Goal: Contribute content: Add original content to the website for others to see

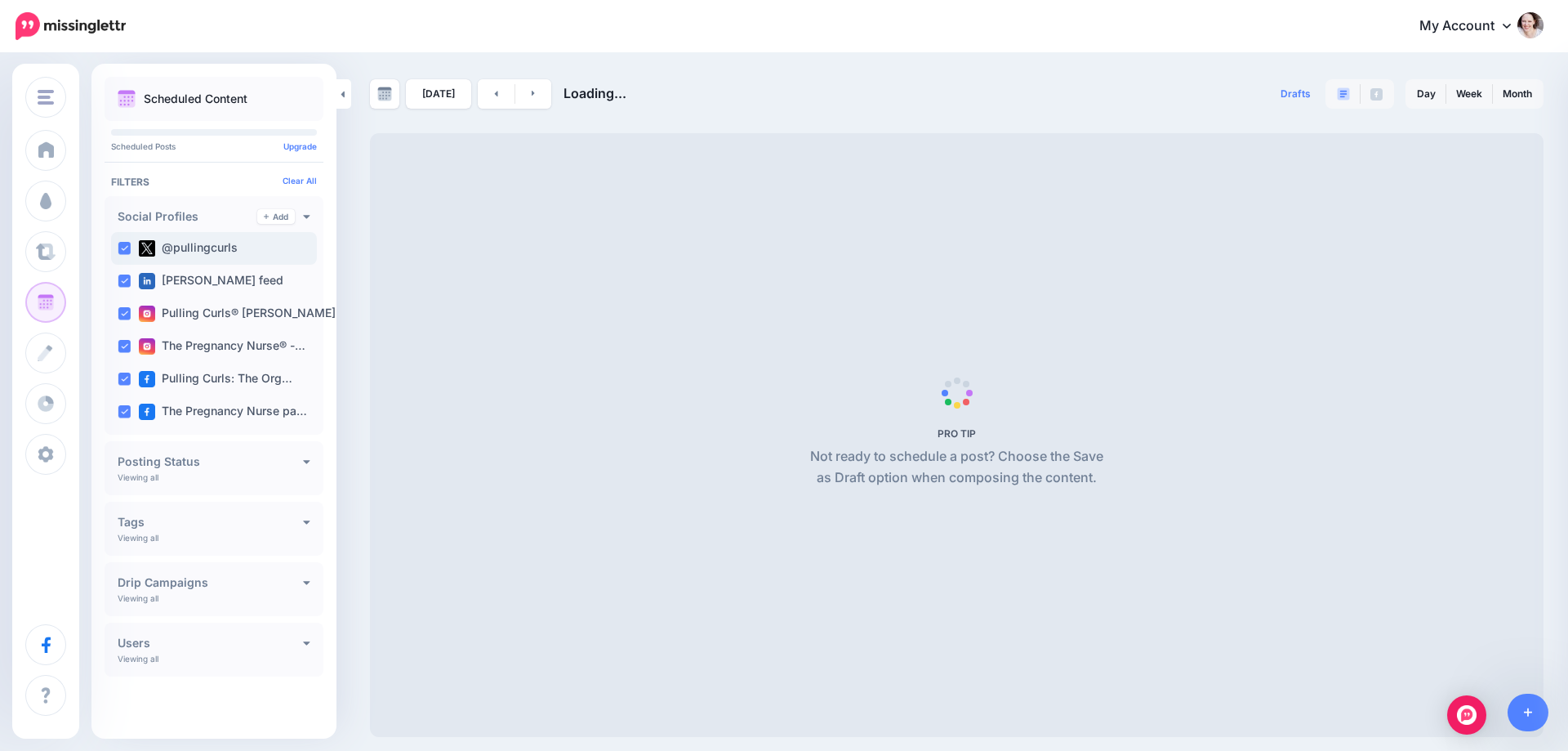
click at [114, 245] on div "@pullingcurls" at bounding box center [215, 248] width 206 height 33
click at [120, 281] on ins at bounding box center [124, 281] width 13 height 13
click at [117, 312] on div "Pulling Curls® [PERSON_NAME] …" at bounding box center [215, 313] width 206 height 33
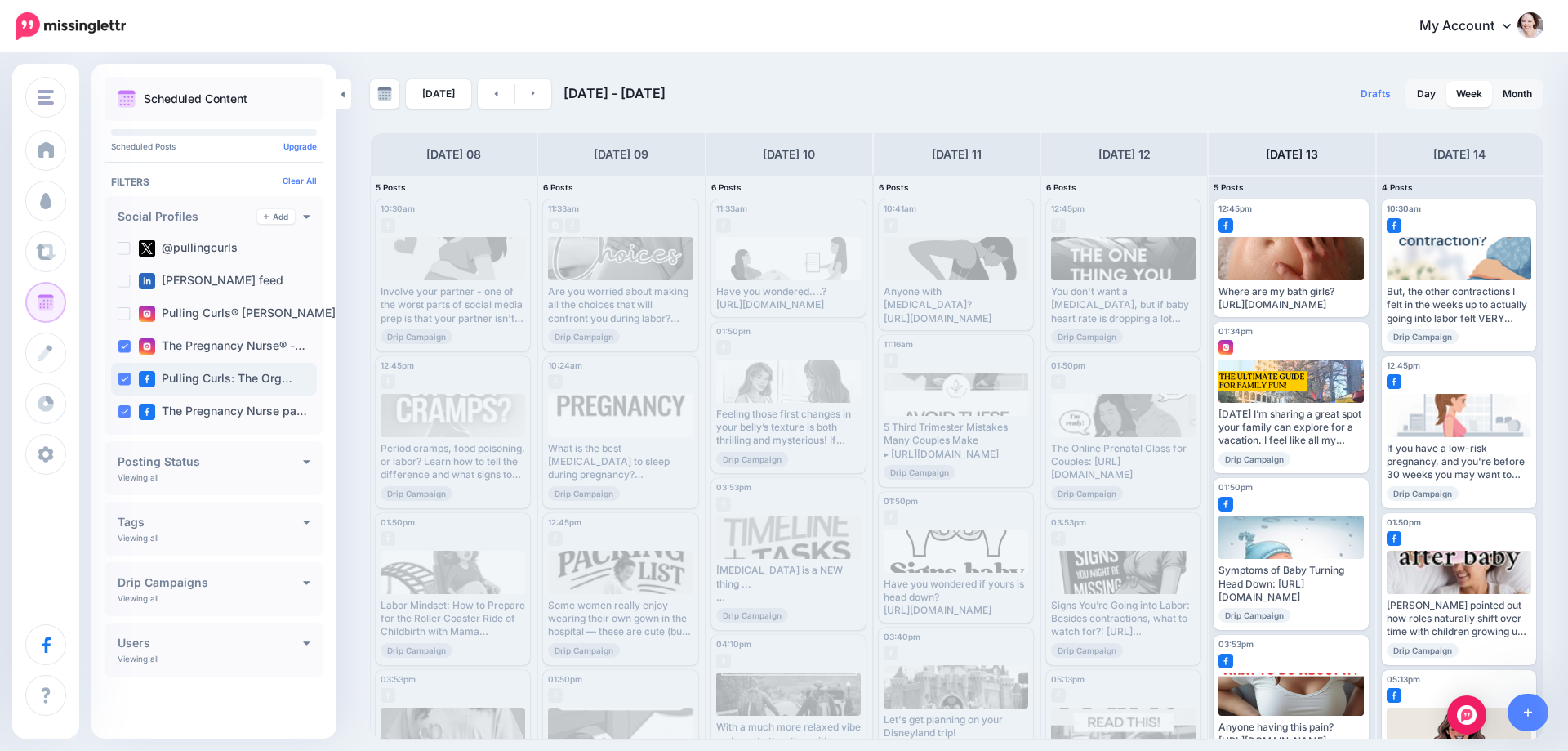
click at [125, 347] on ins at bounding box center [124, 346] width 13 height 13
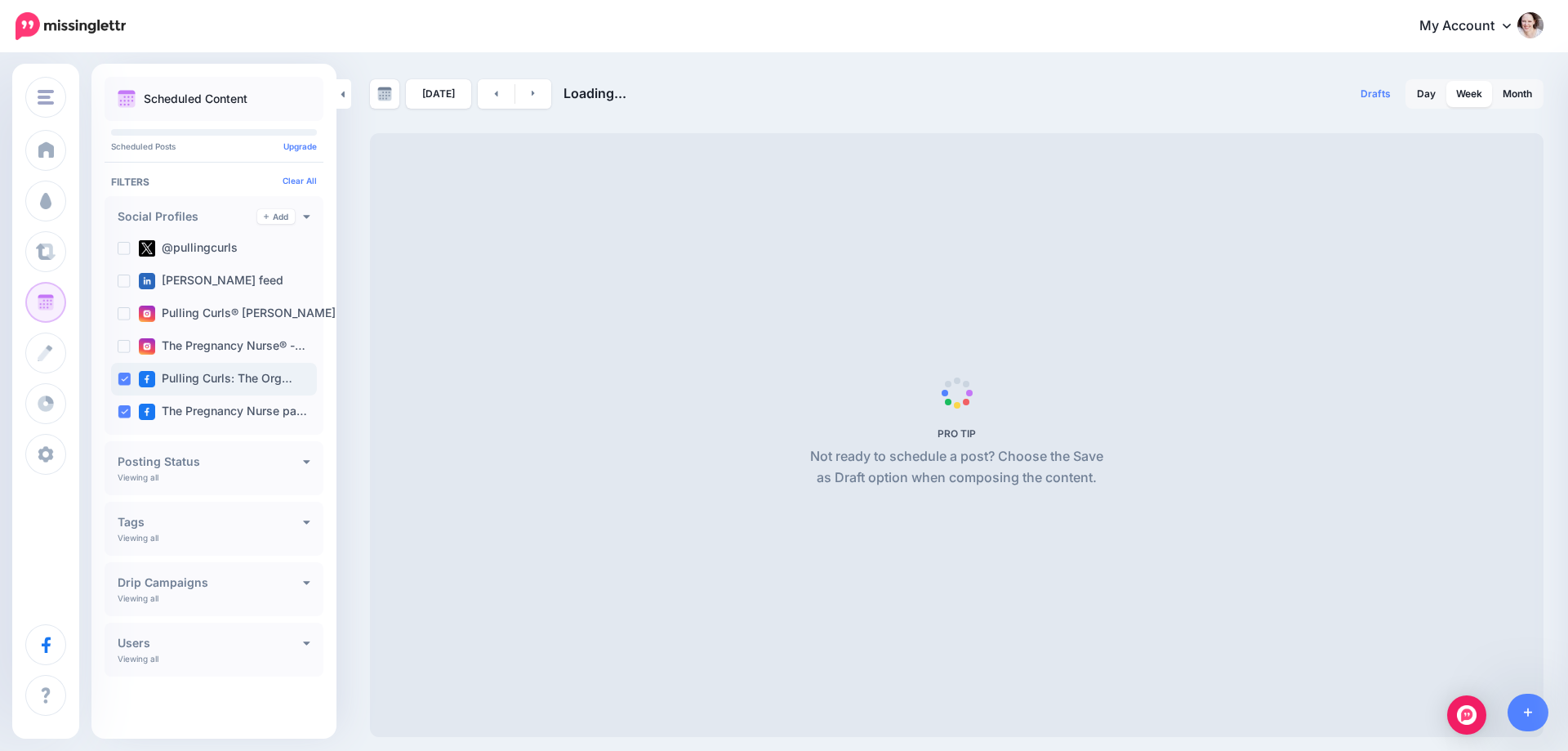
click at [123, 378] on ins at bounding box center [124, 379] width 13 height 13
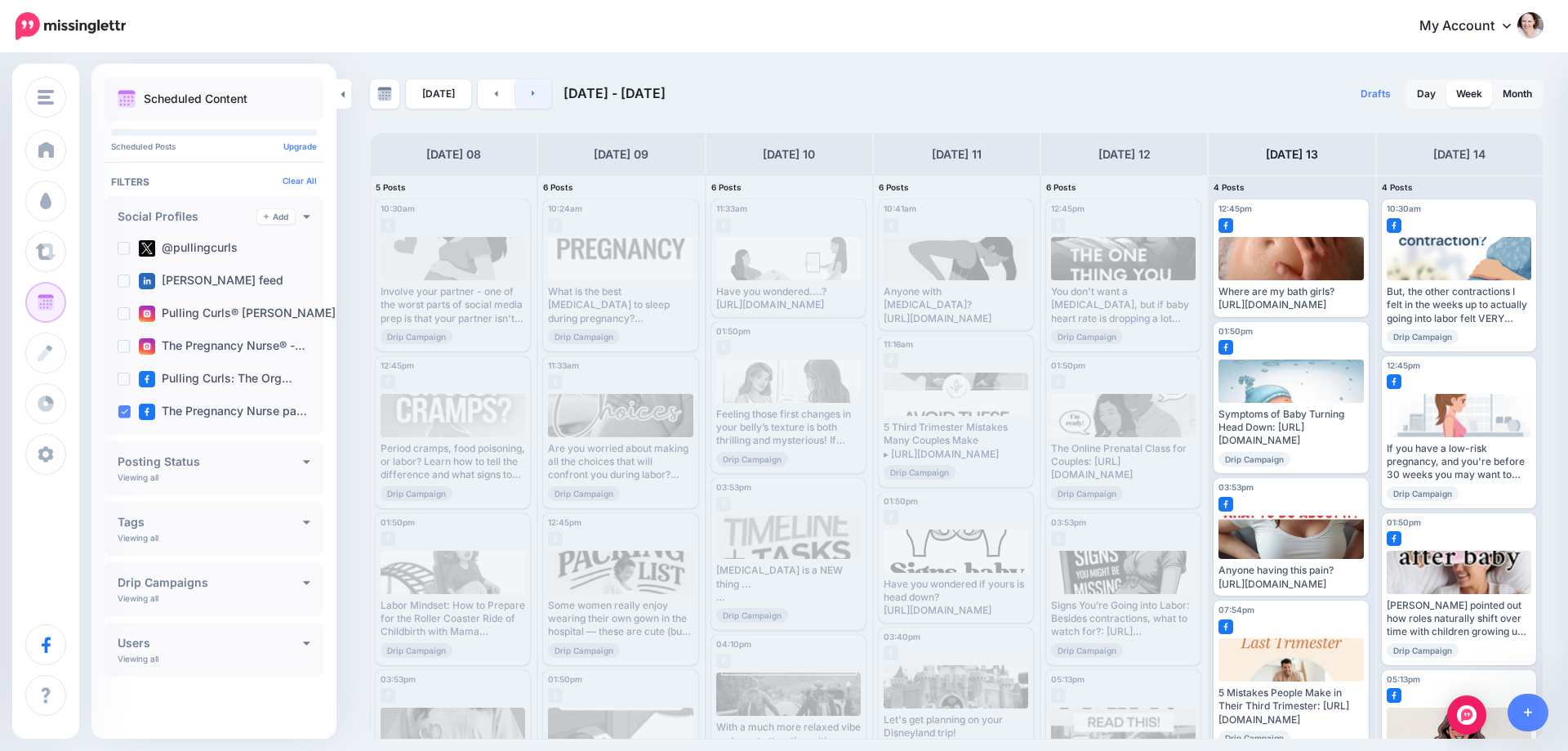
click at [541, 99] on link at bounding box center [533, 94] width 37 height 29
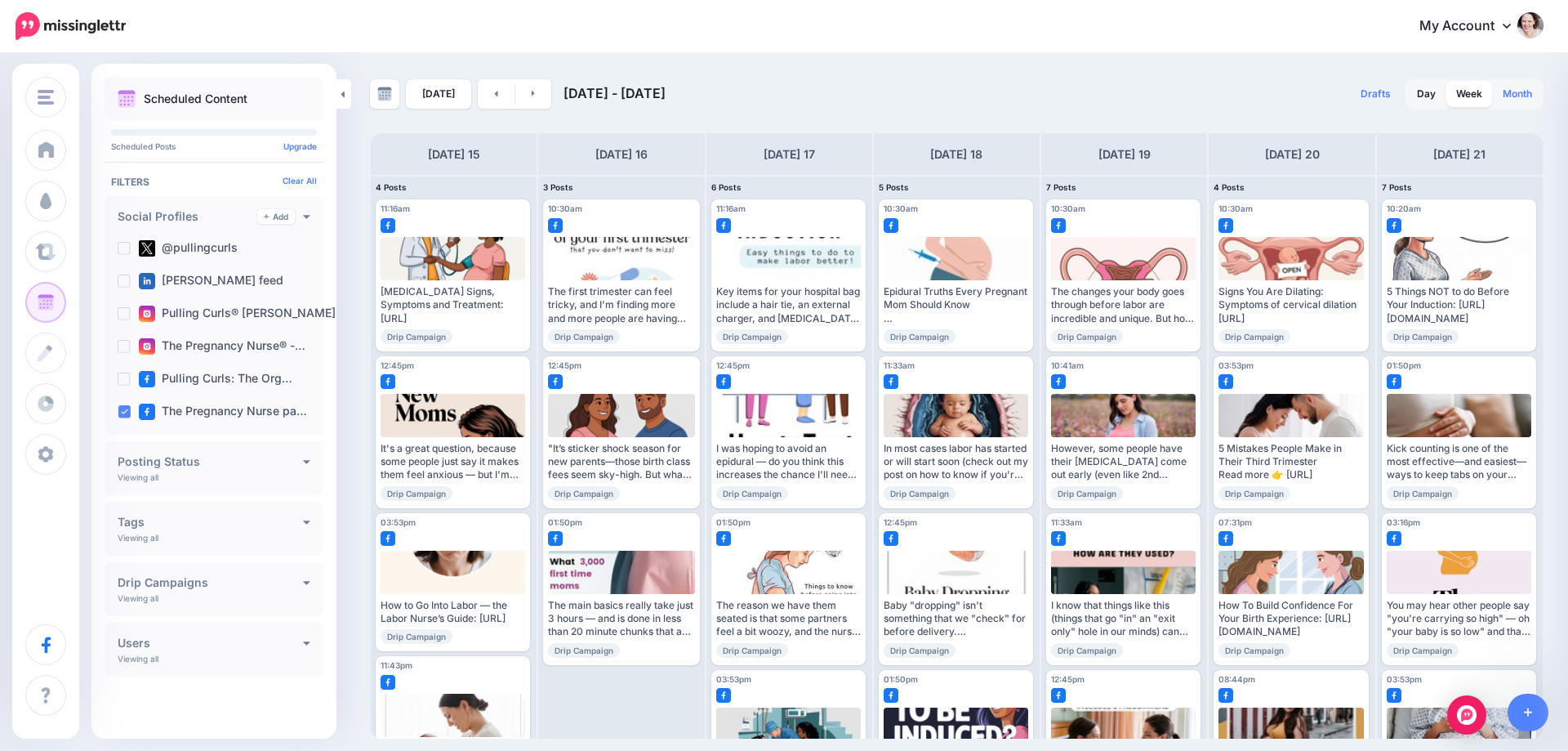
click at [1508, 96] on link "Month" at bounding box center [1517, 94] width 49 height 26
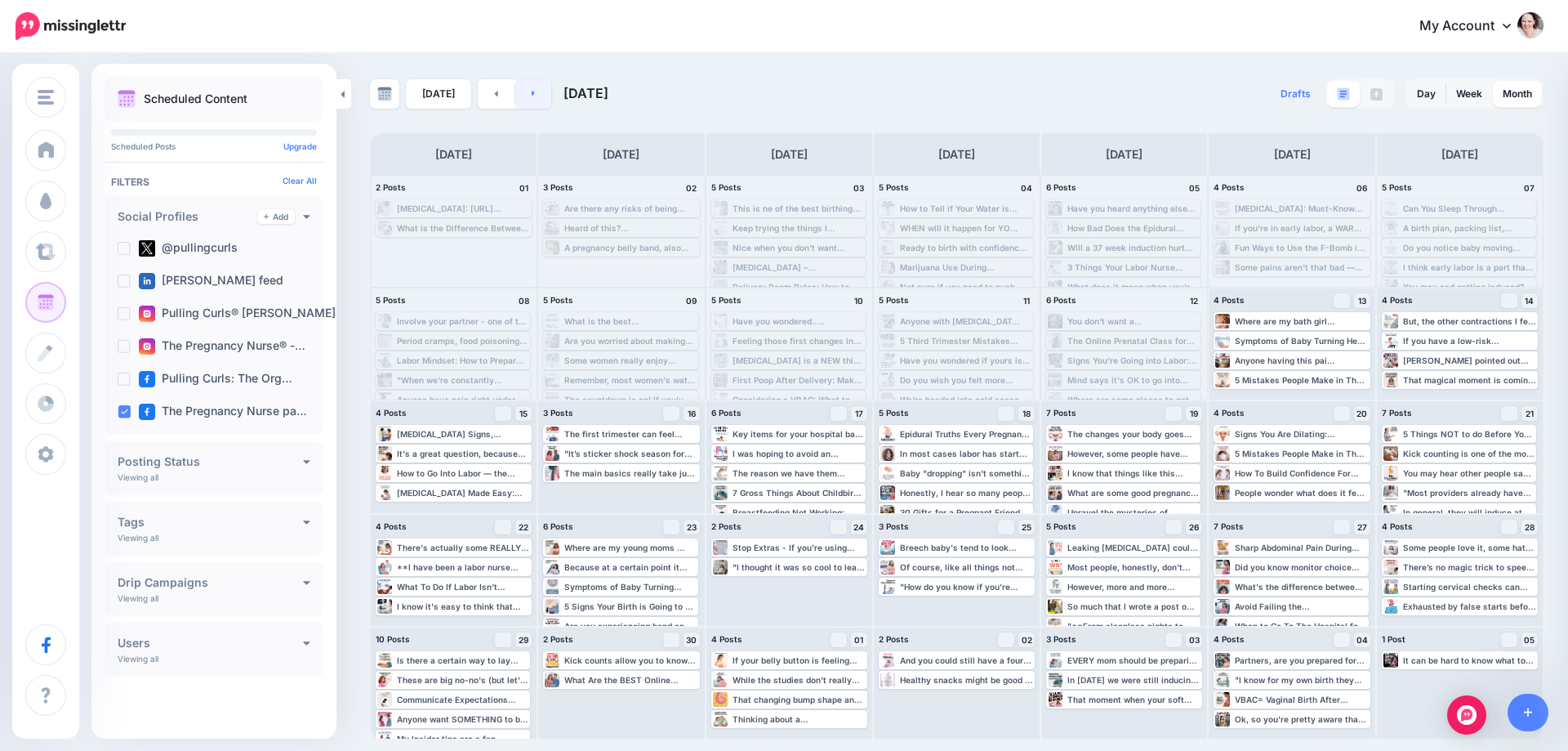
click at [531, 93] on icon at bounding box center [533, 93] width 4 height 9
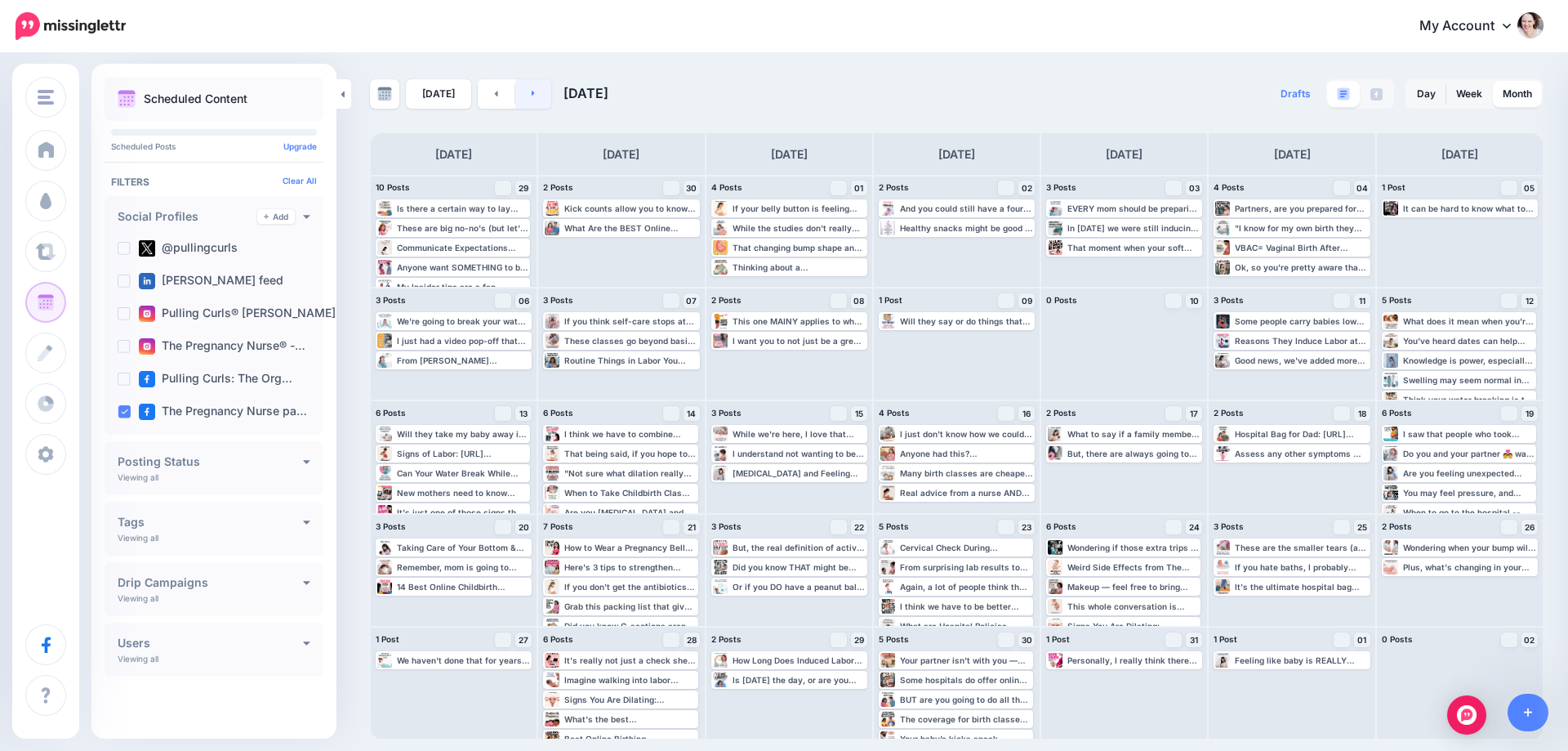
click at [531, 94] on icon at bounding box center [532, 94] width 3 height 6
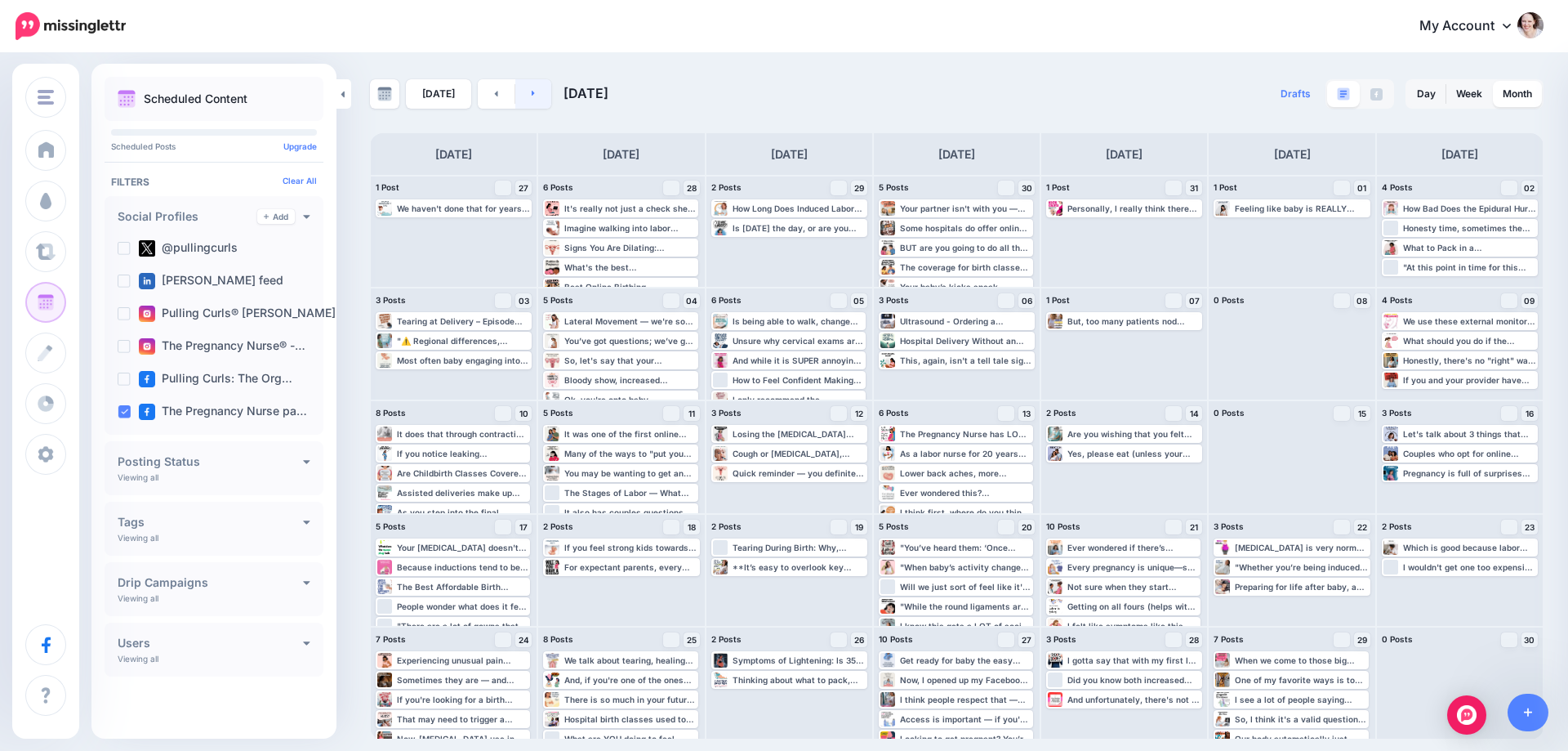
click at [531, 88] on icon at bounding box center [533, 93] width 4 height 9
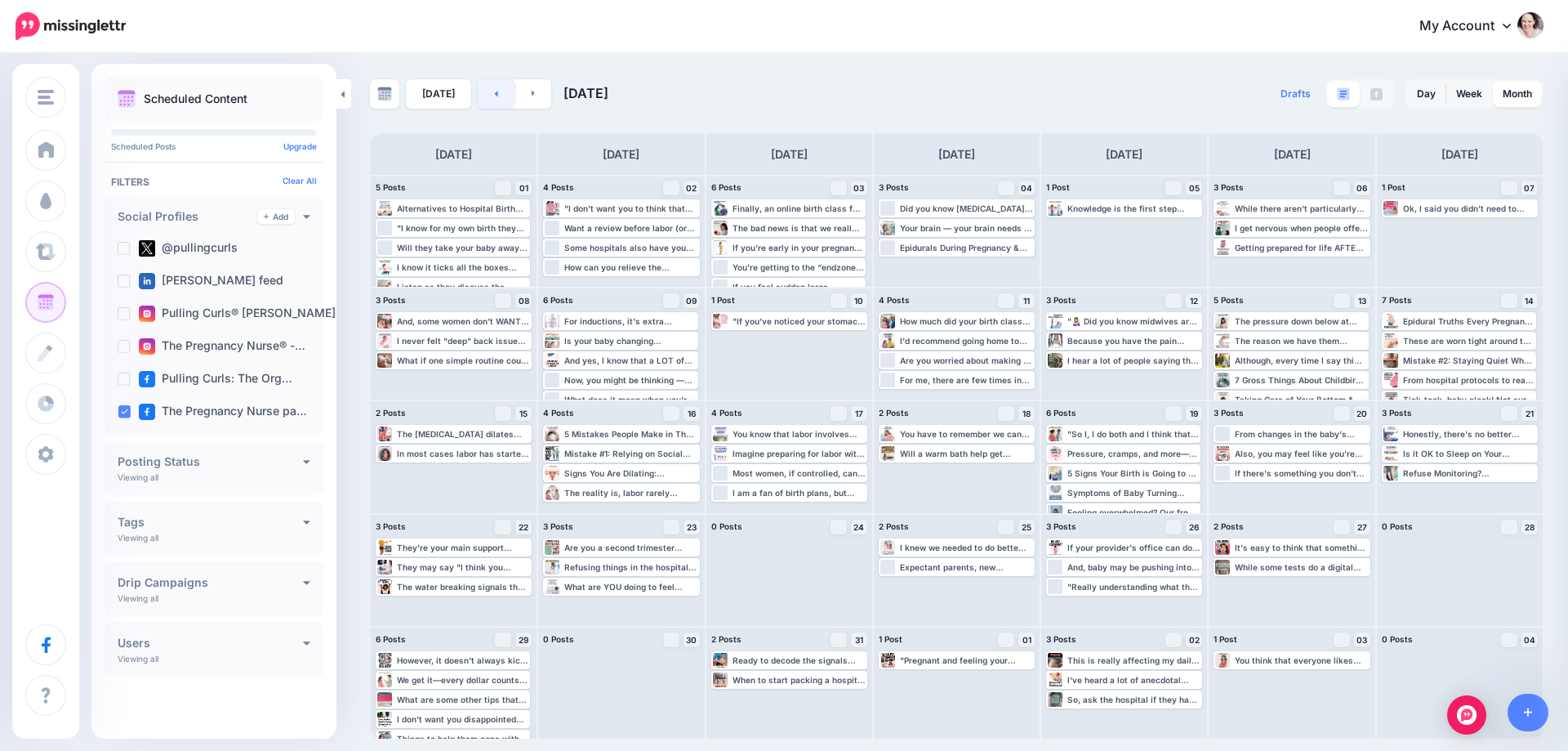
click at [494, 92] on icon at bounding box center [496, 93] width 4 height 9
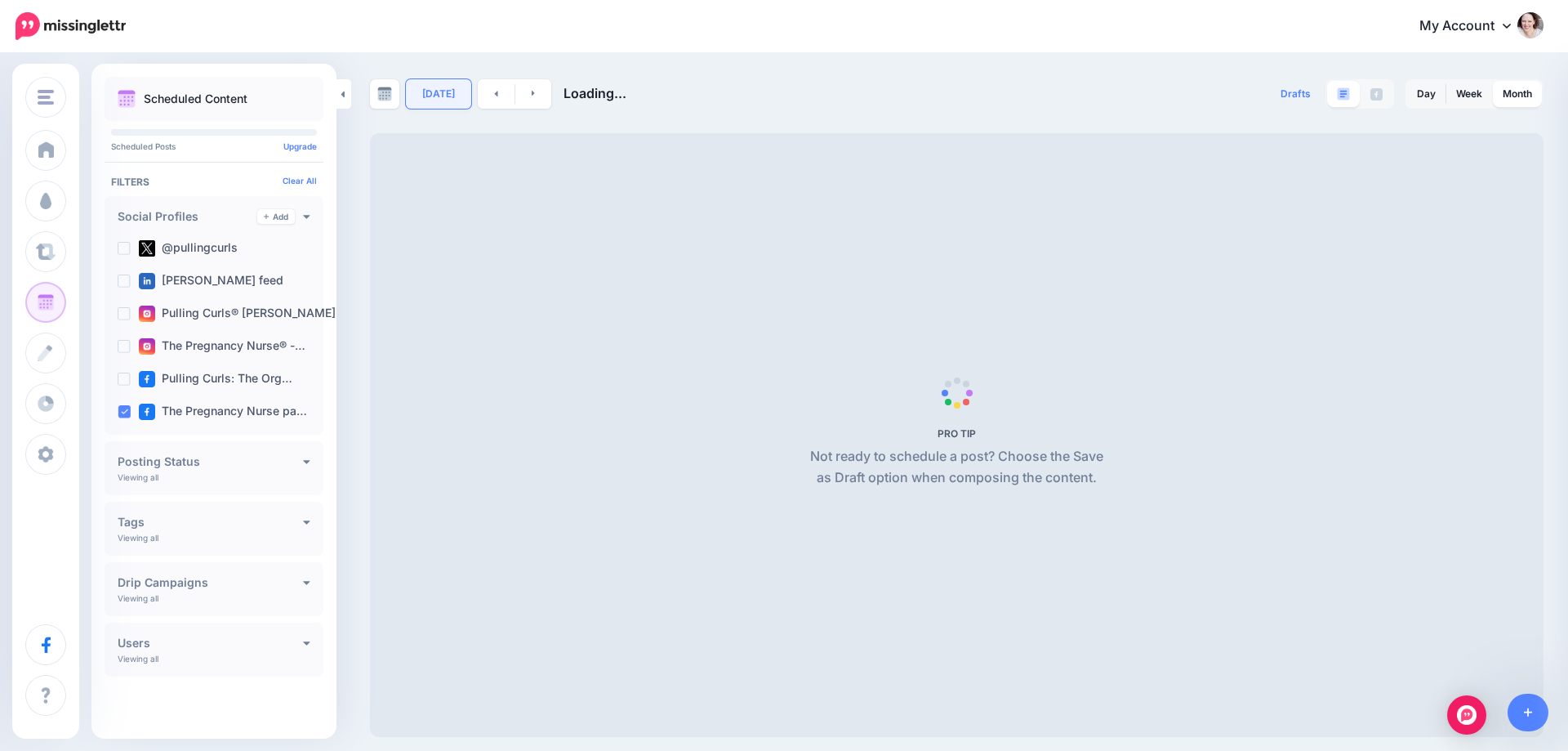
click at [439, 92] on link "[DATE]" at bounding box center [439, 94] width 66 height 29
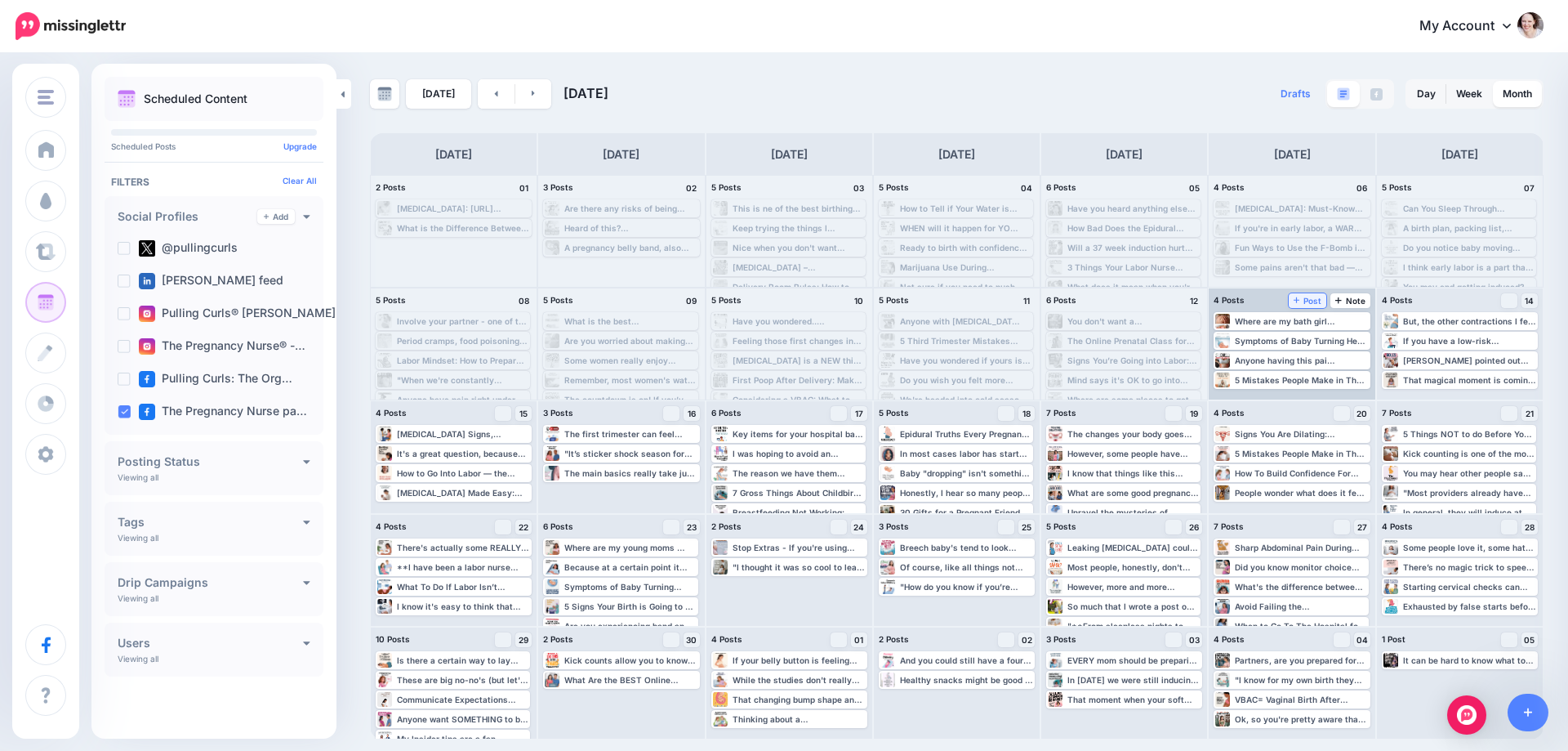
click at [1316, 307] on link "Post" at bounding box center [1307, 301] width 38 height 15
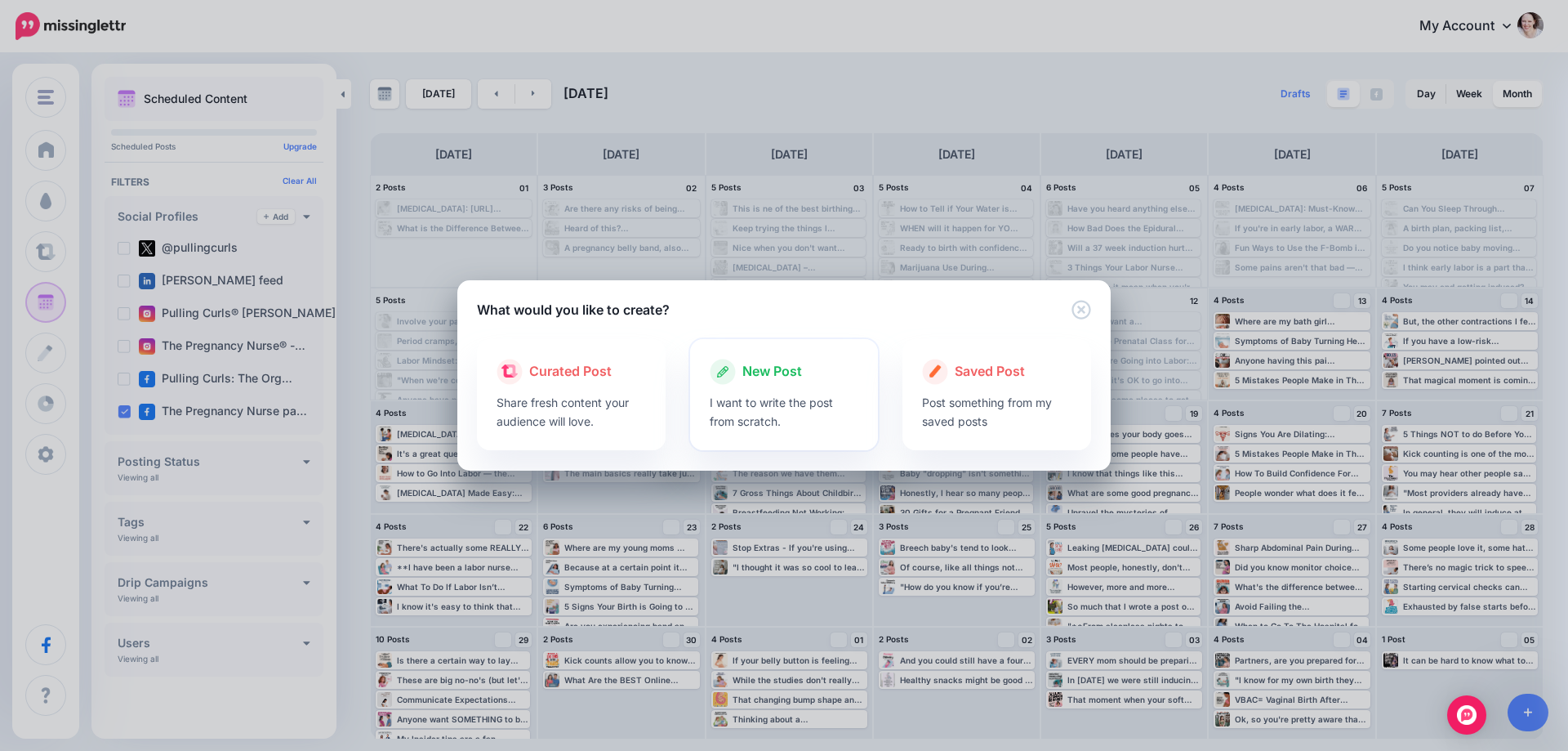
click at [754, 377] on span "New Post" at bounding box center [772, 371] width 60 height 22
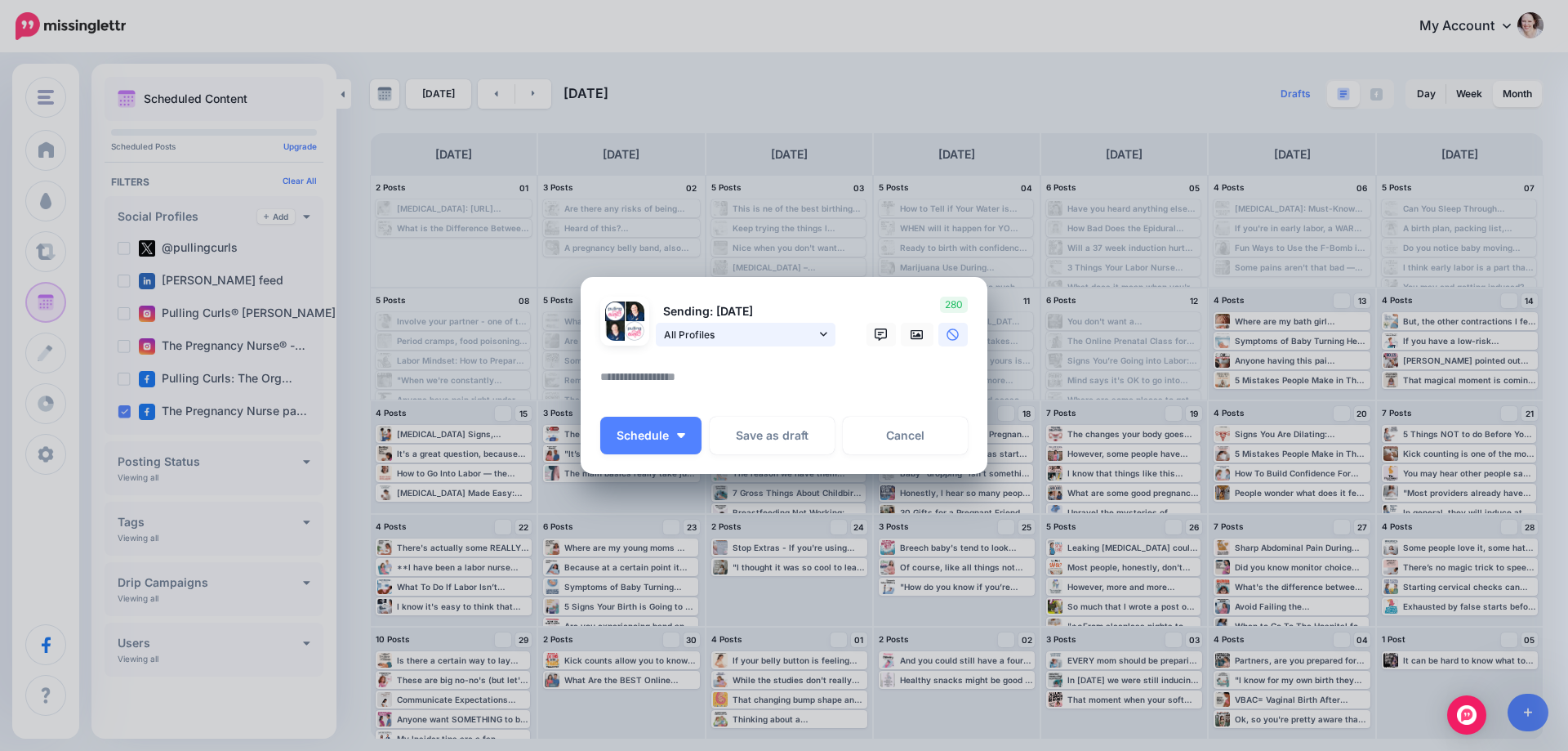
click at [719, 334] on span "All Profiles" at bounding box center [739, 335] width 152 height 17
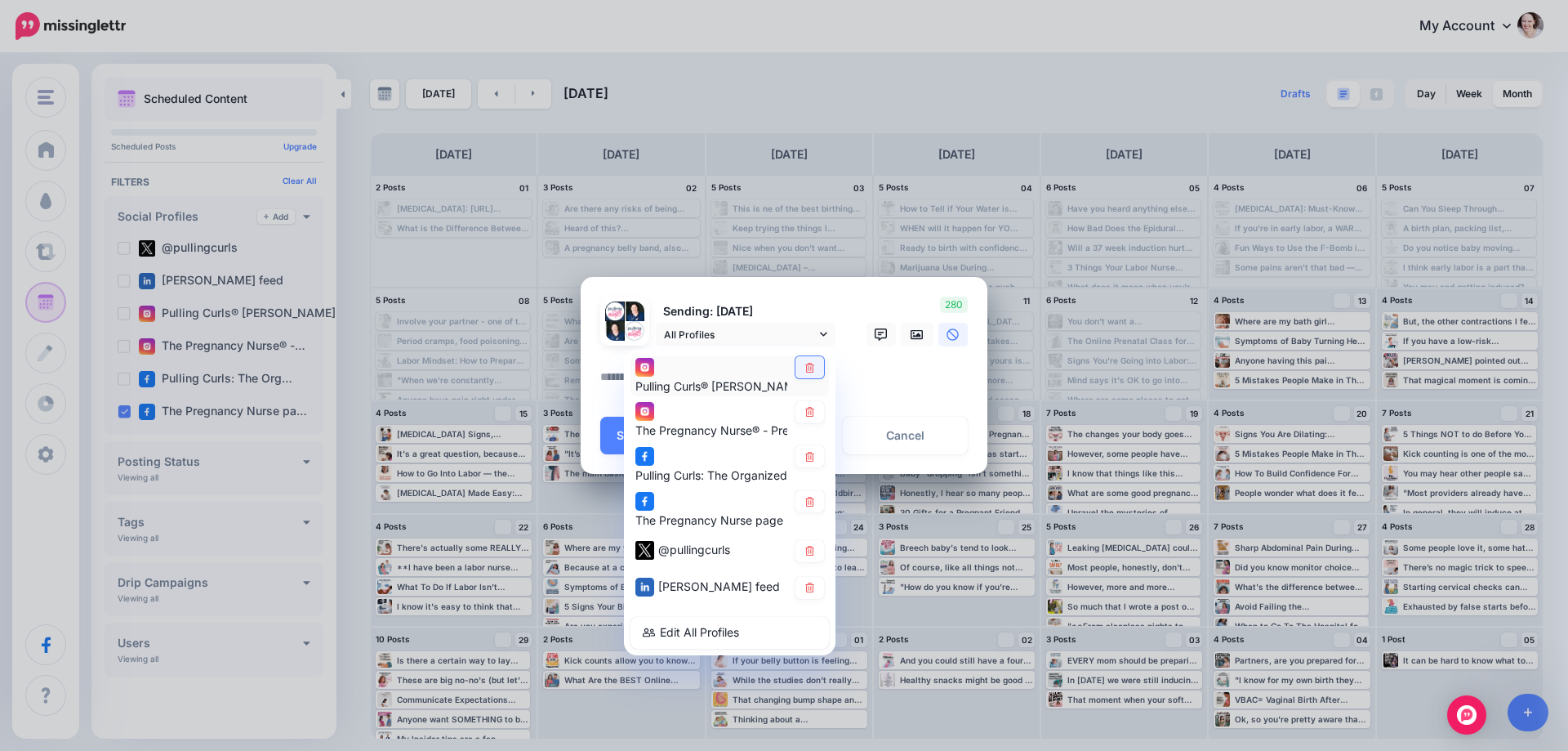
click at [807, 365] on icon at bounding box center [810, 367] width 9 height 9
click at [821, 413] on link at bounding box center [810, 413] width 28 height 23
click at [808, 449] on link at bounding box center [810, 457] width 28 height 23
click at [811, 543] on link at bounding box center [810, 551] width 28 height 23
click at [809, 575] on div "[PERSON_NAME] feed" at bounding box center [730, 588] width 199 height 32
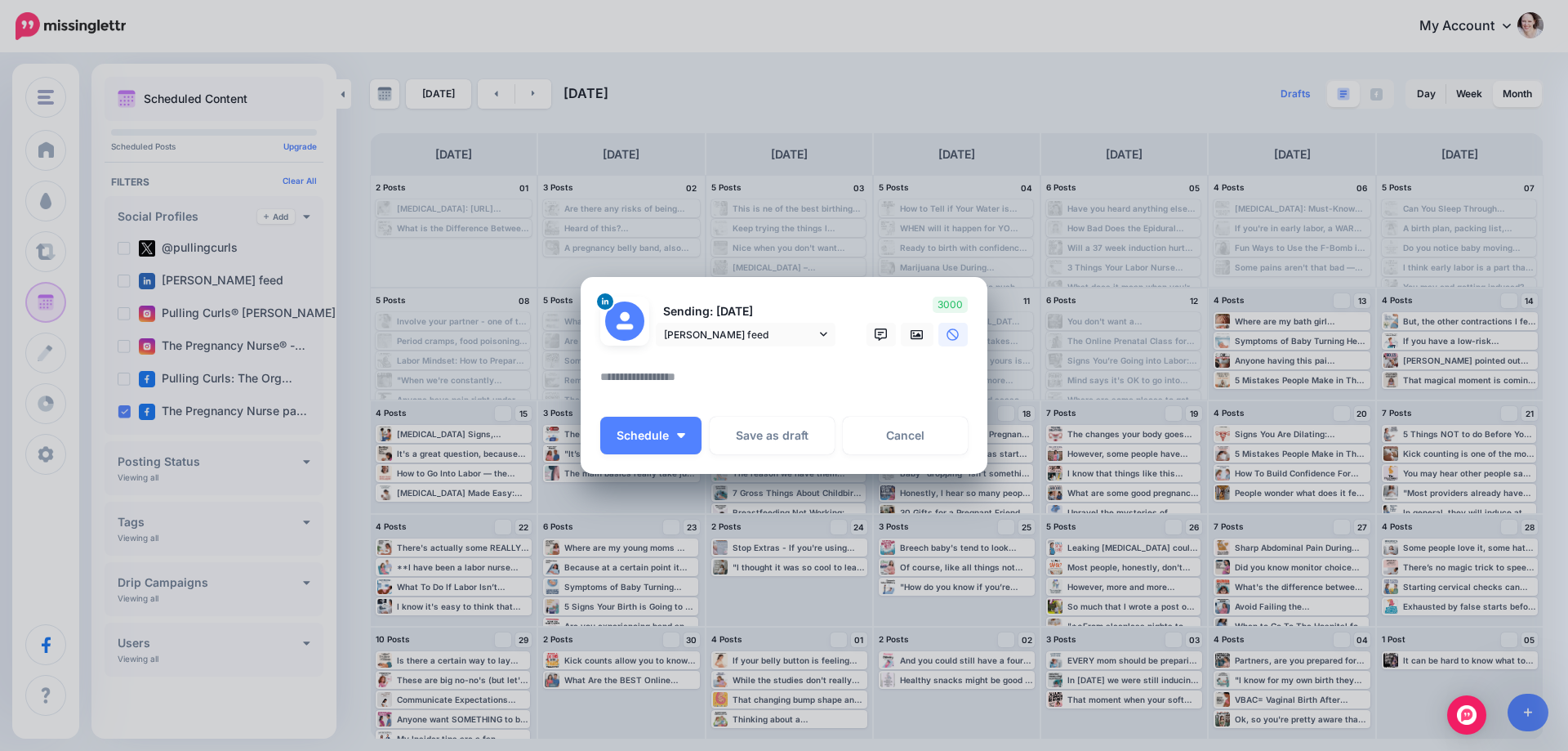
drag, startPoint x: 689, startPoint y: 383, endPoint x: 625, endPoint y: 385, distance: 64.0
click at [689, 384] on textarea at bounding box center [787, 383] width 376 height 32
click at [759, 334] on span "[PERSON_NAME] feed" at bounding box center [739, 335] width 152 height 17
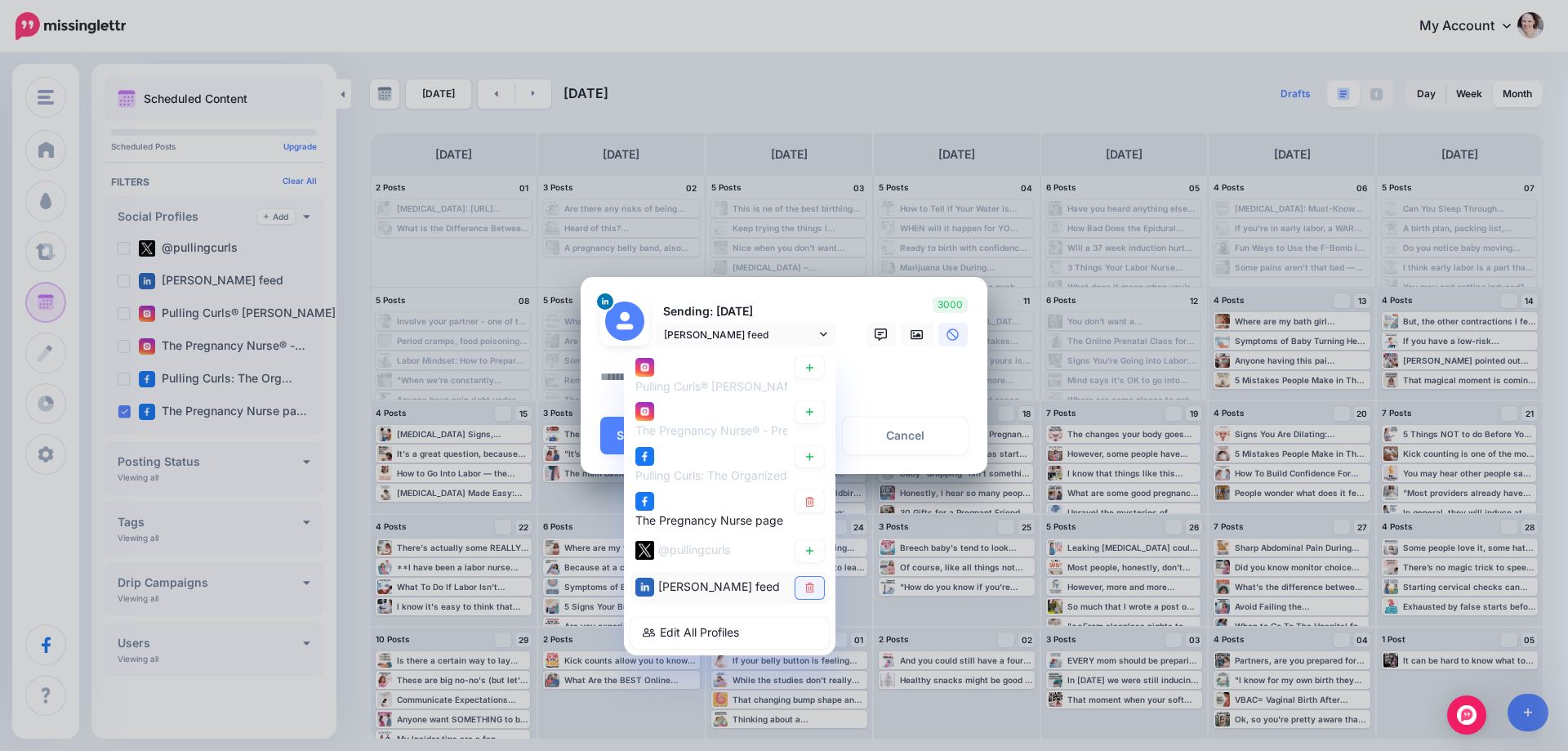
click at [814, 594] on link at bounding box center [810, 588] width 28 height 23
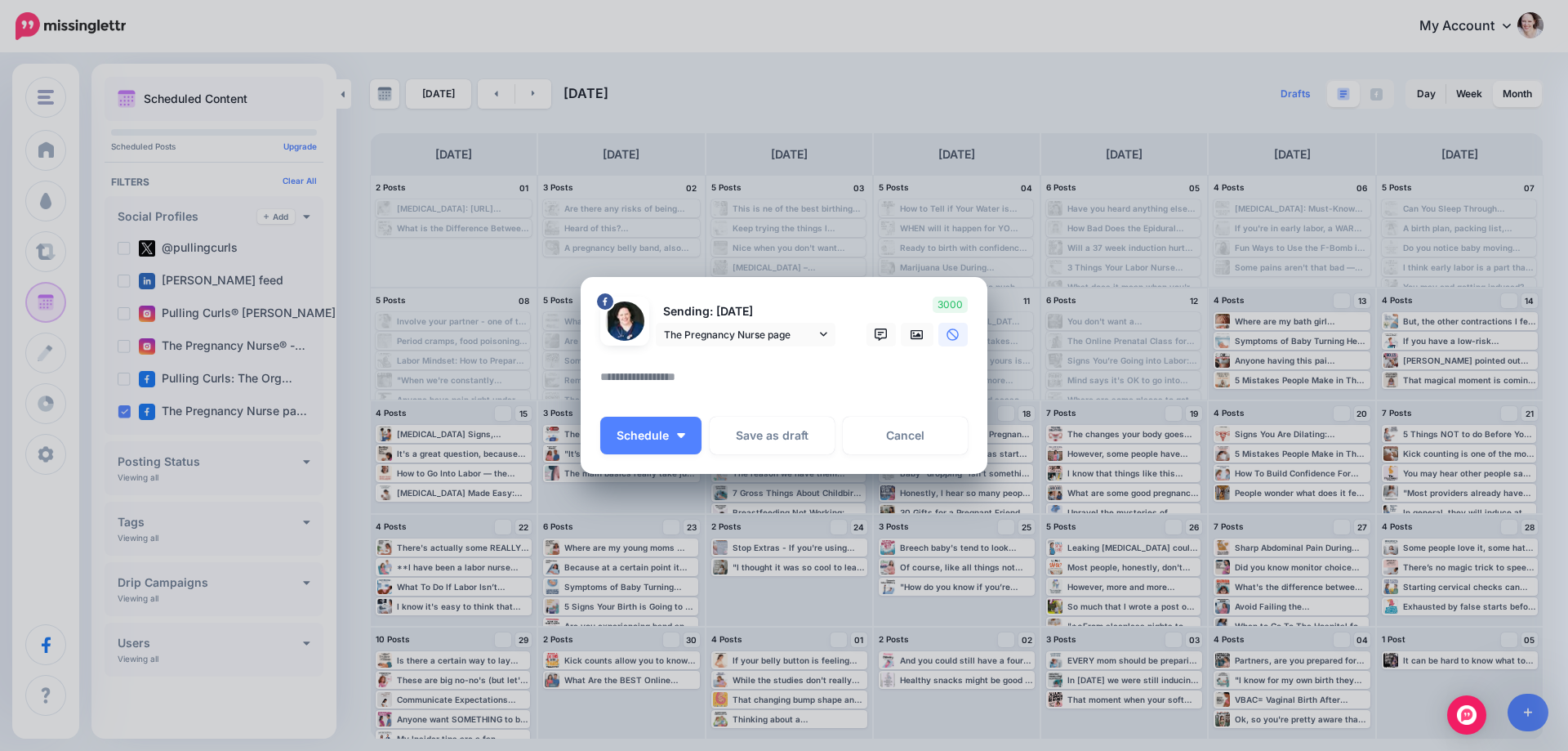
click at [665, 387] on textarea at bounding box center [787, 383] width 376 height 32
type textarea "*"
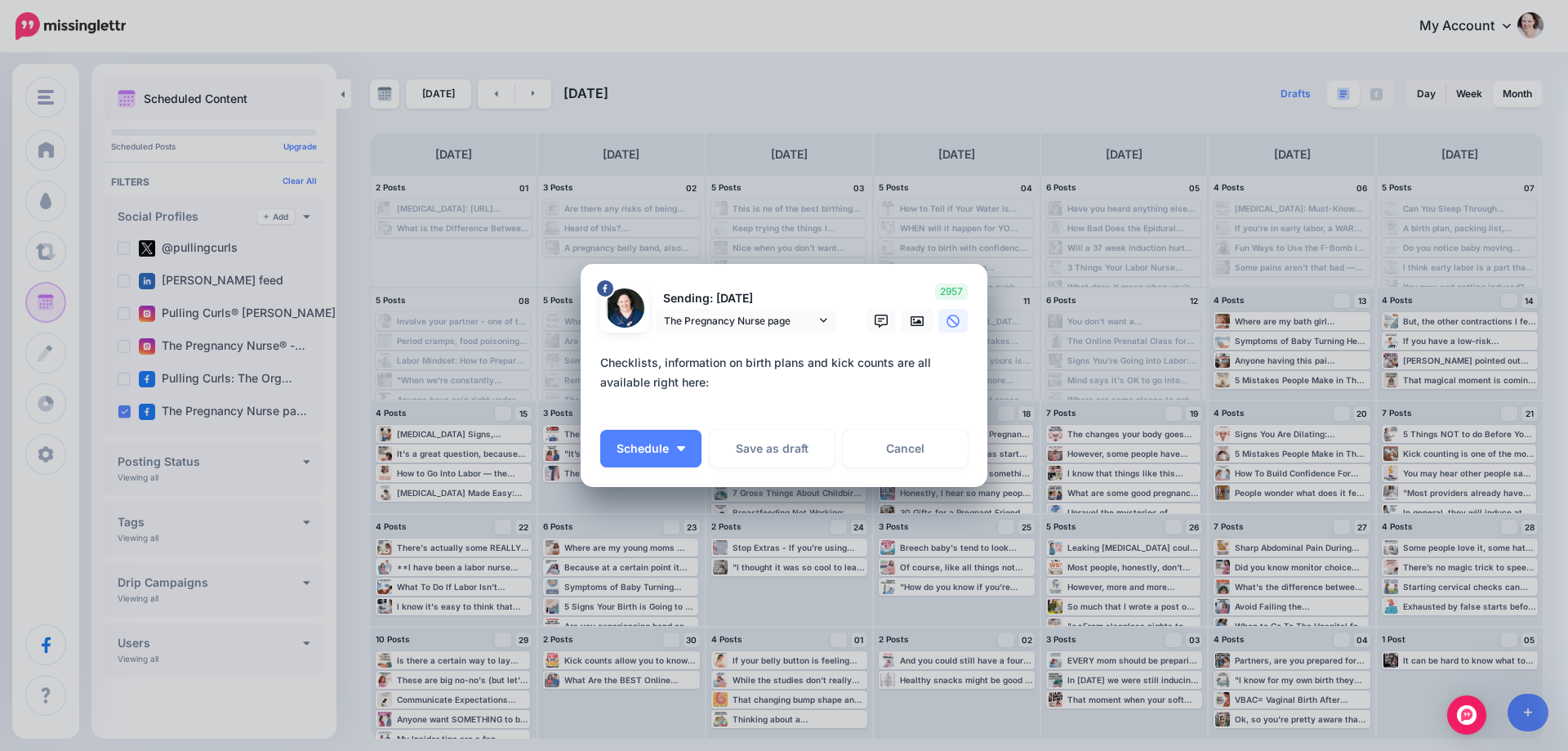
paste textarea "**********"
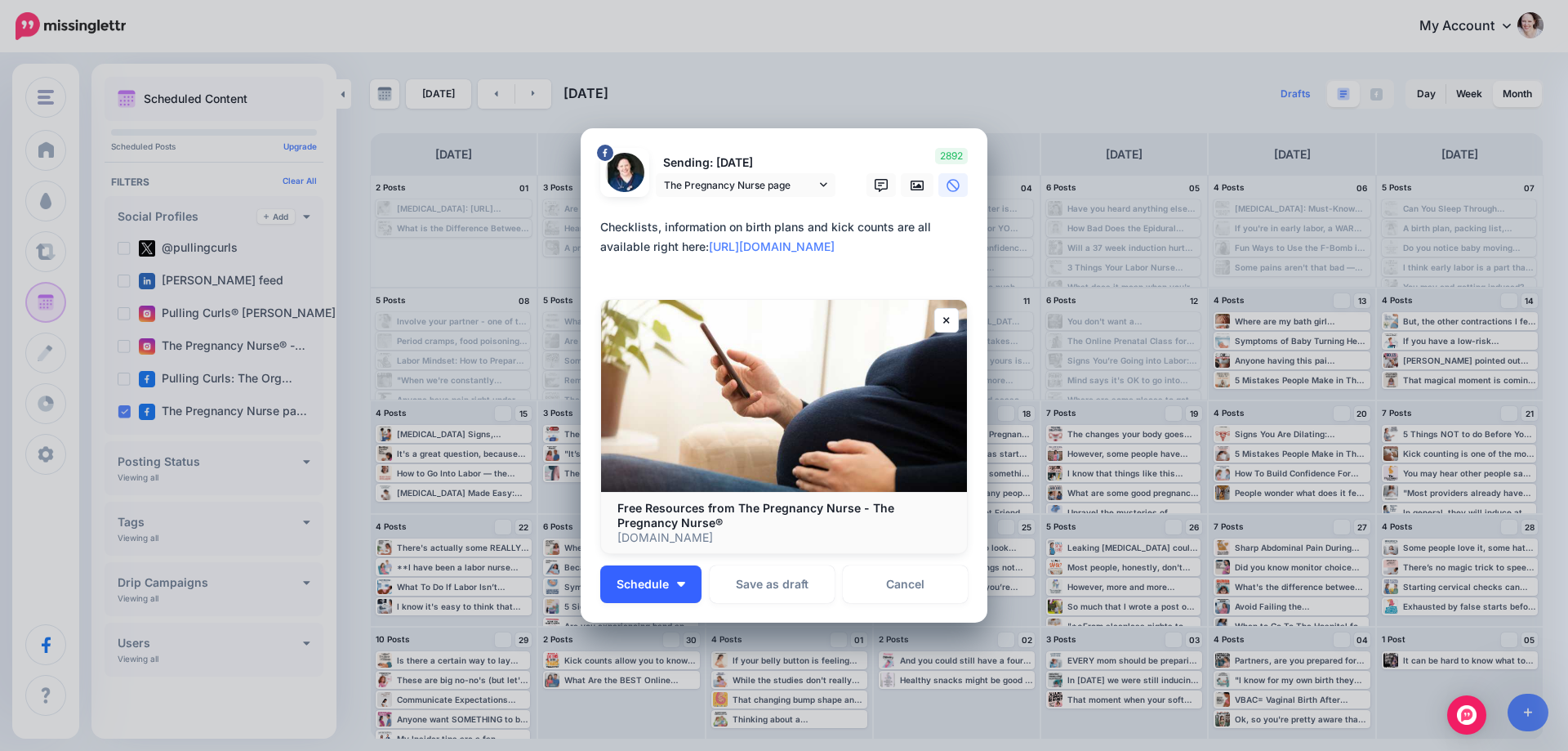
type textarea "**********"
click at [675, 599] on button "Schedule" at bounding box center [650, 584] width 101 height 38
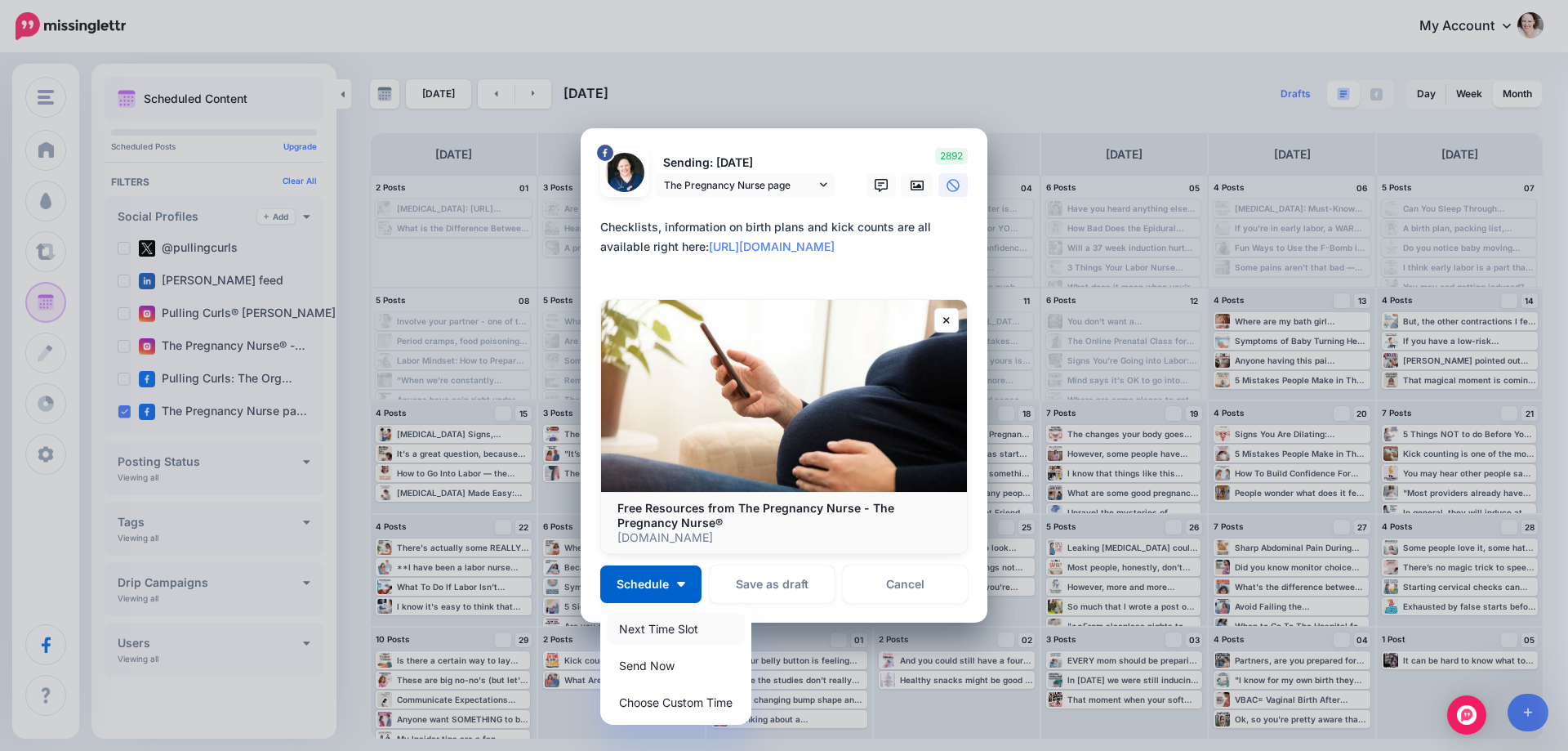
click at [667, 627] on link "Next Time Slot" at bounding box center [675, 629] width 138 height 32
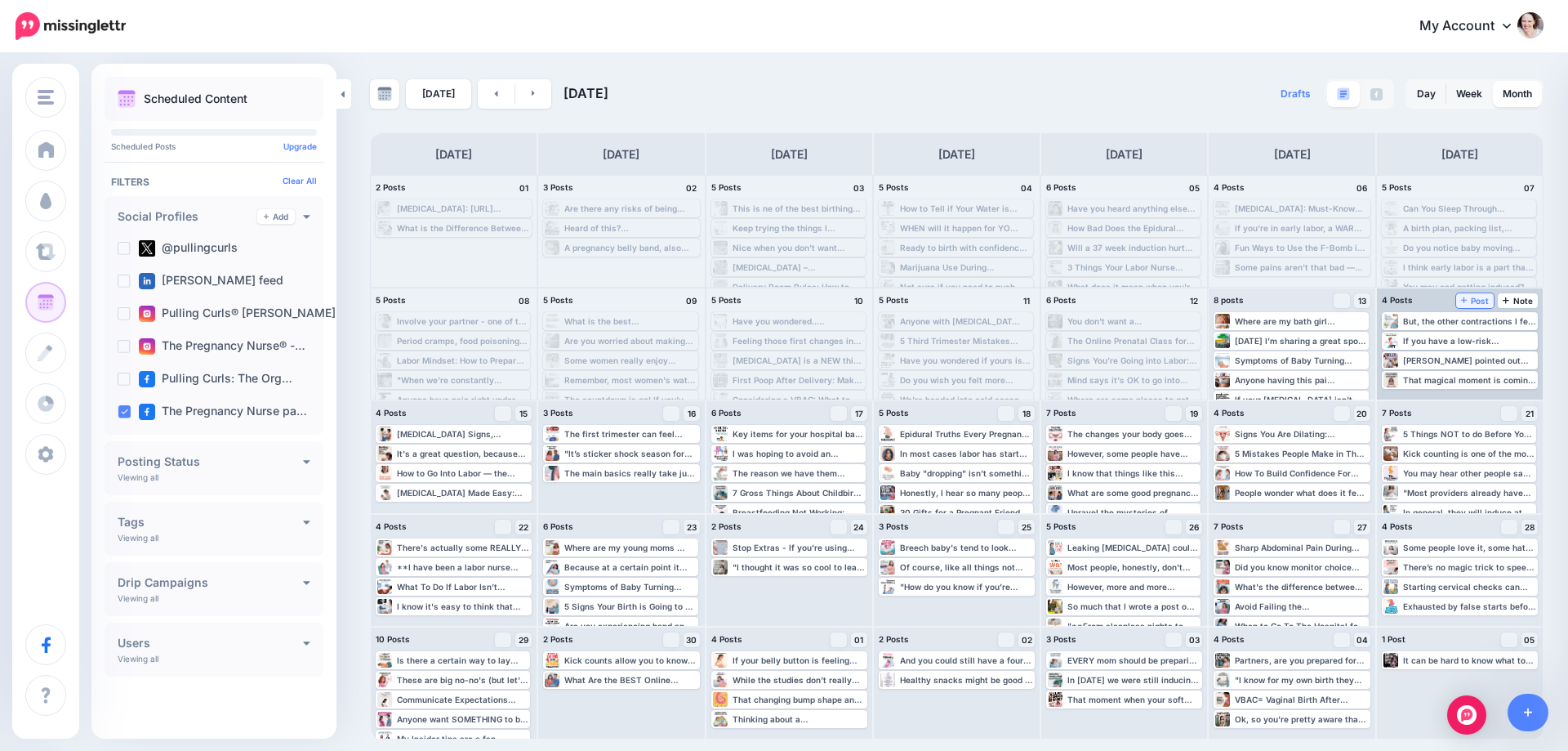
click at [1465, 300] on icon at bounding box center [1464, 300] width 7 height 7
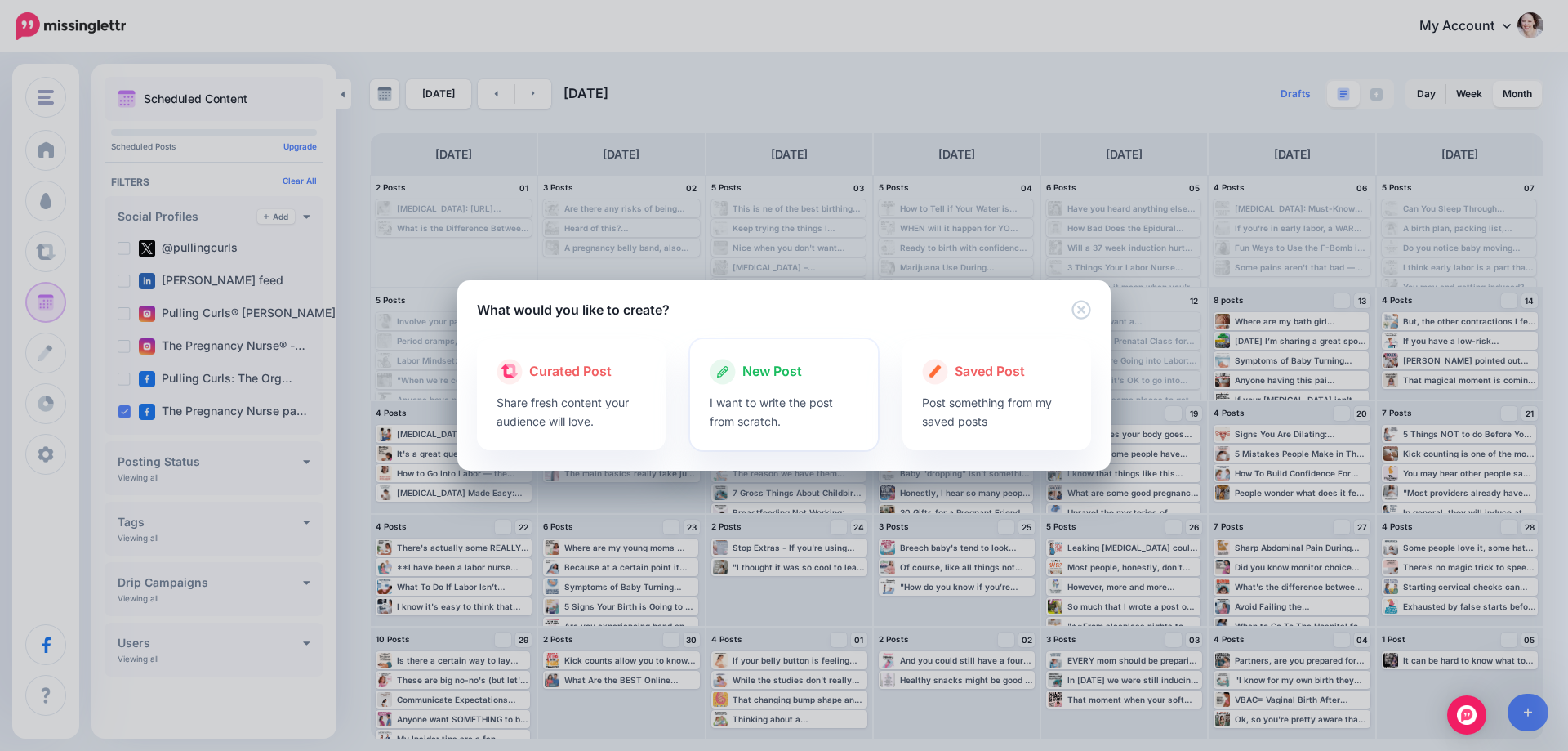
click at [811, 384] on div at bounding box center [784, 388] width 149 height 8
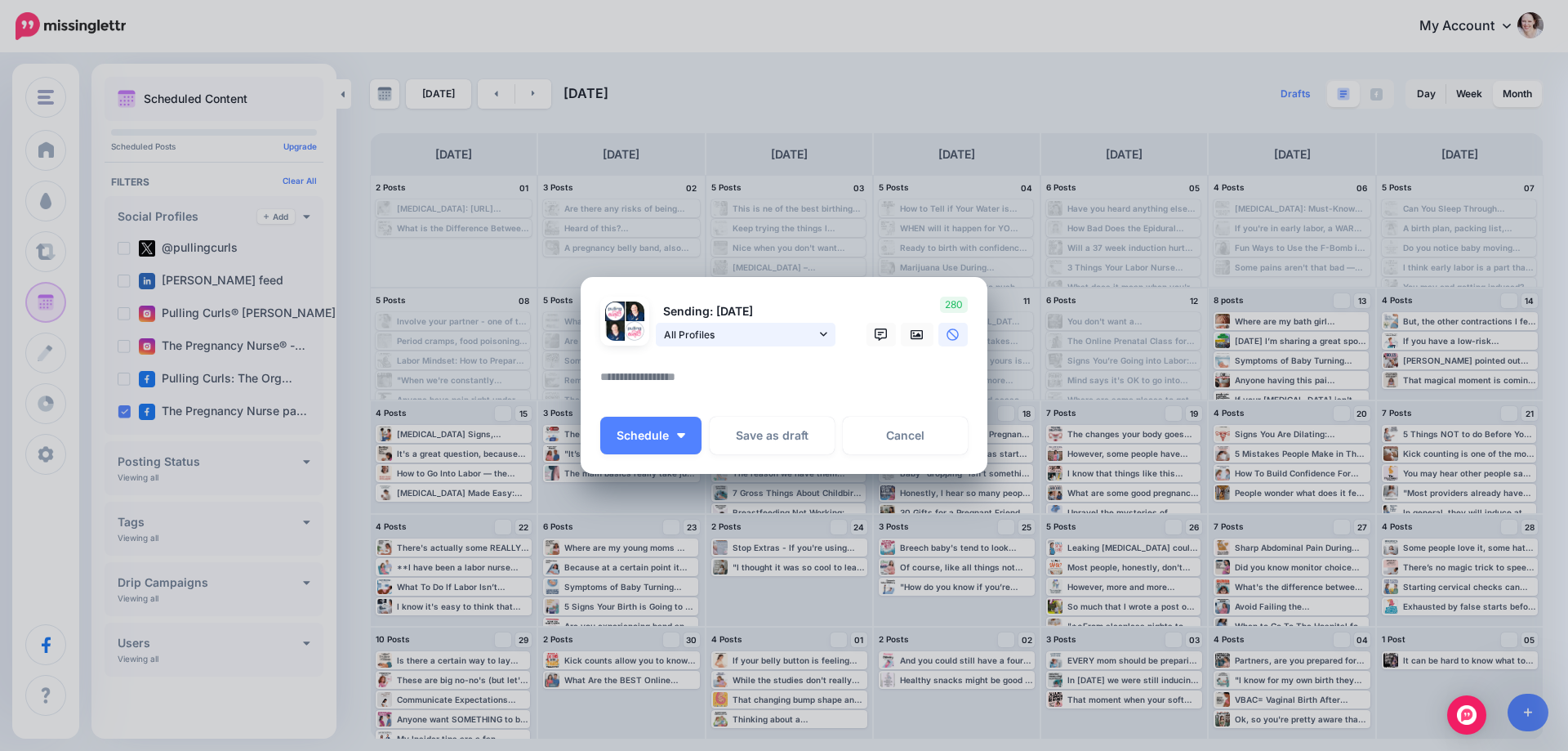
click at [736, 339] on span "All Profiles" at bounding box center [739, 335] width 152 height 17
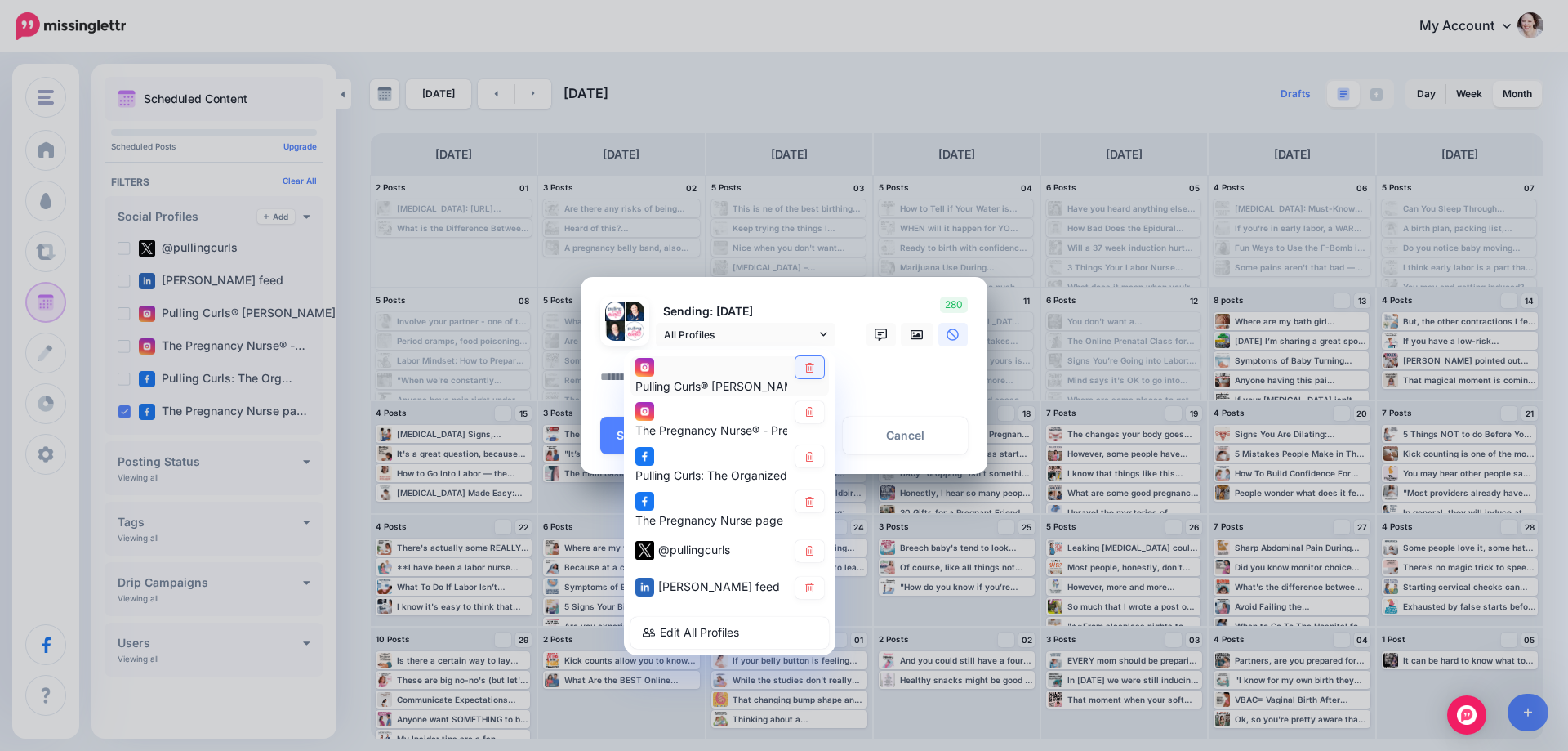
click at [808, 368] on icon at bounding box center [809, 367] width 12 height 9
click at [812, 410] on icon at bounding box center [809, 412] width 12 height 9
click at [799, 447] on link at bounding box center [810, 457] width 28 height 23
click at [810, 543] on link at bounding box center [810, 551] width 28 height 23
click at [805, 575] on div "[PERSON_NAME] feed" at bounding box center [730, 588] width 199 height 32
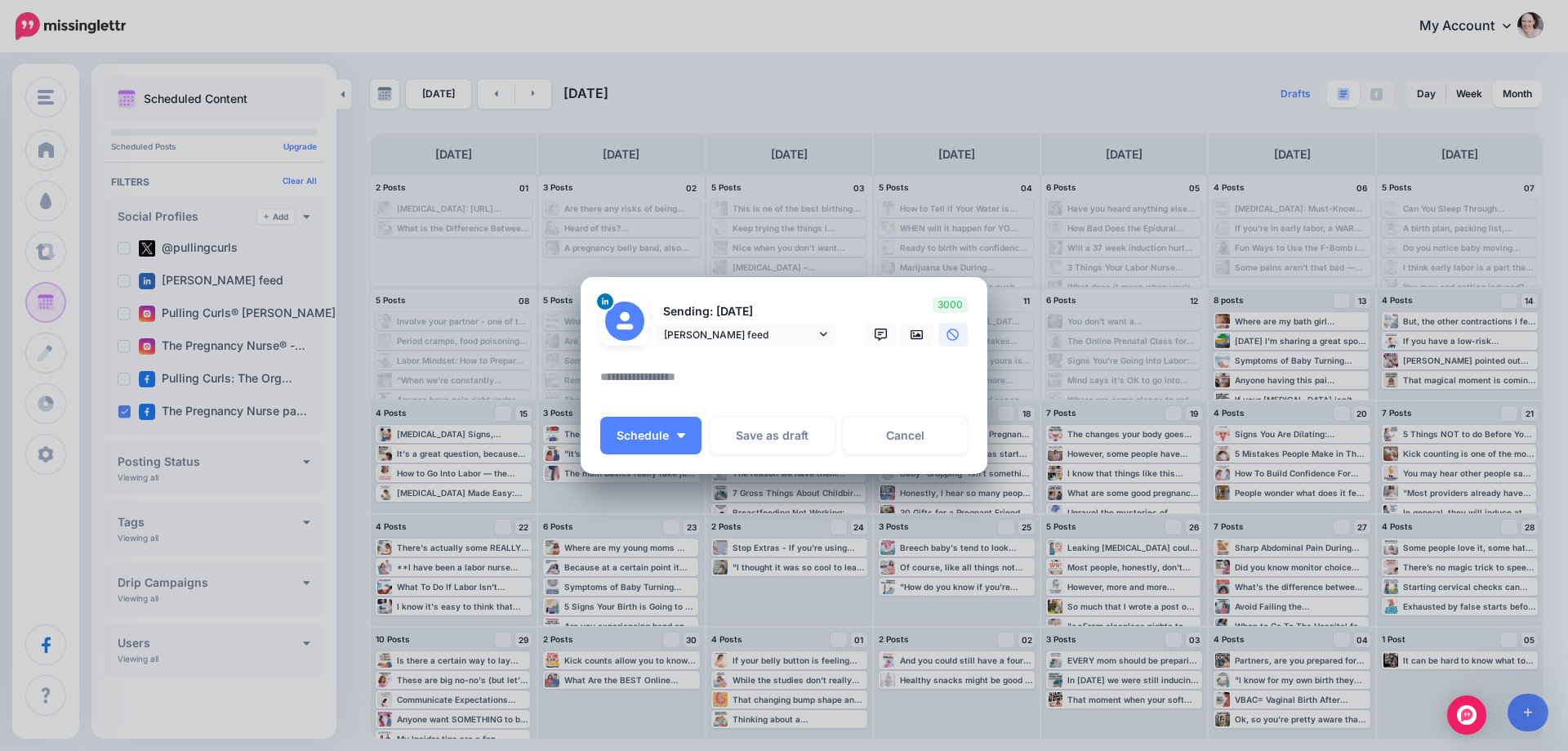
click at [722, 371] on textarea at bounding box center [787, 383] width 376 height 32
click at [803, 334] on span "[PERSON_NAME] feed" at bounding box center [739, 335] width 152 height 17
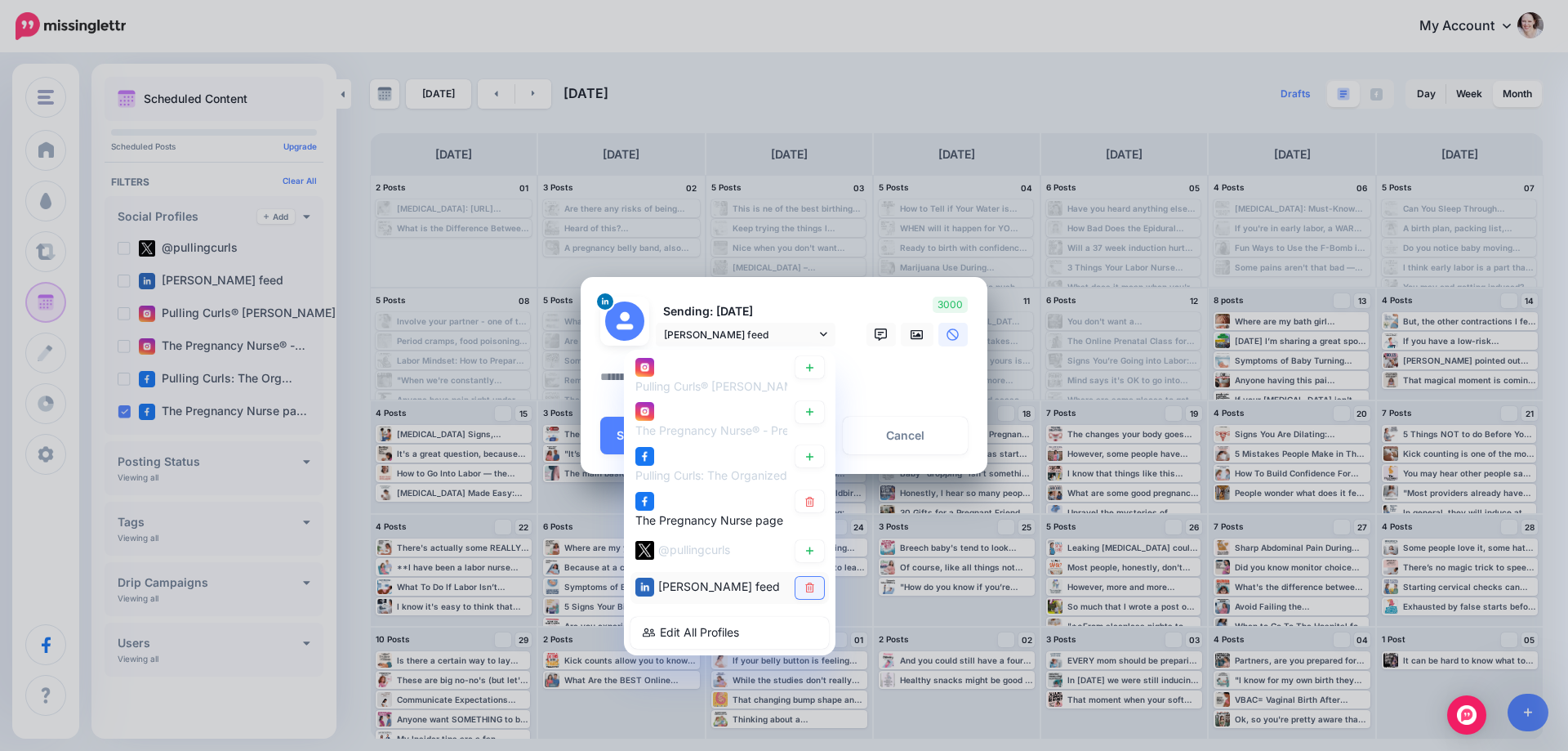
click at [814, 582] on icon at bounding box center [809, 587] width 12 height 9
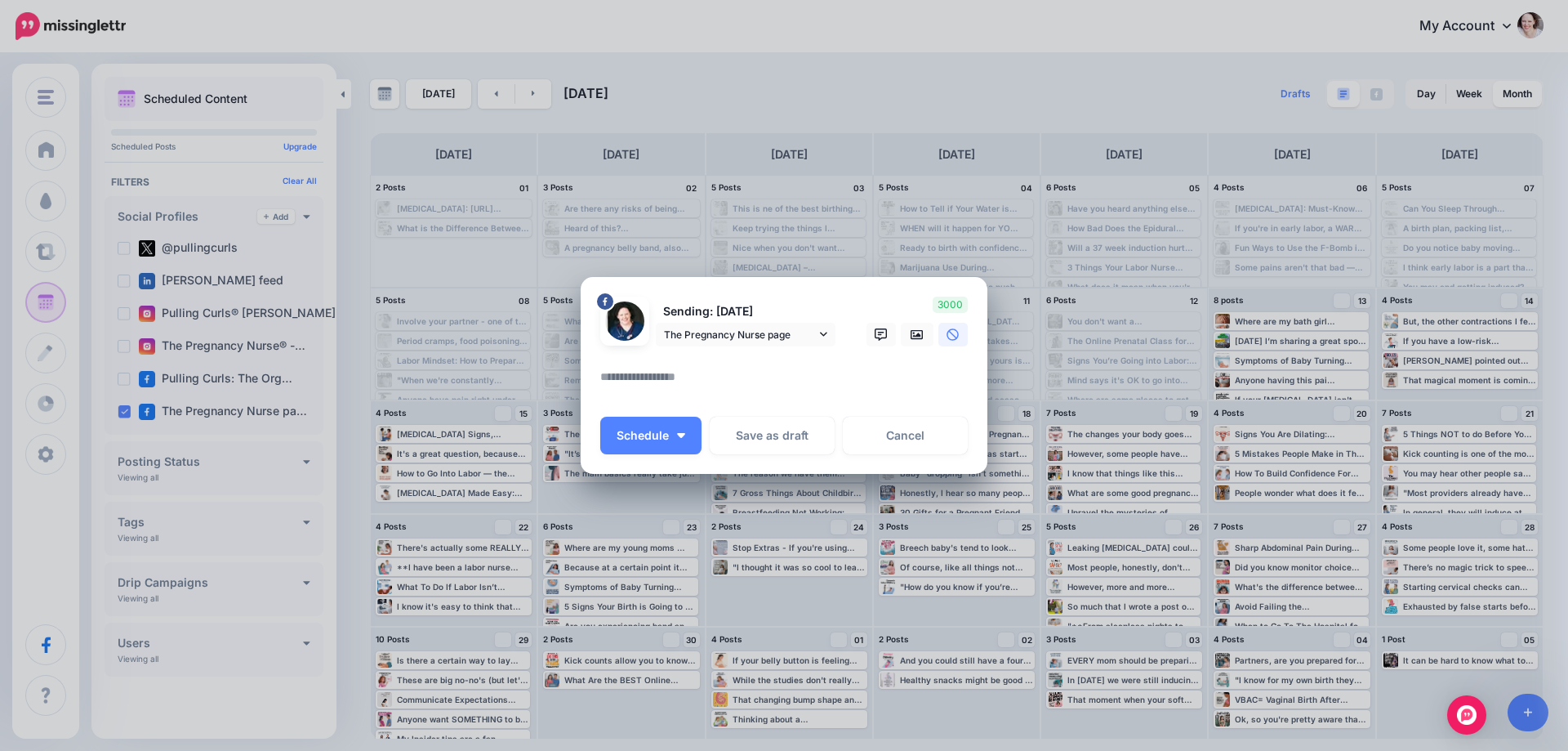
click at [701, 380] on textarea at bounding box center [787, 383] width 376 height 32
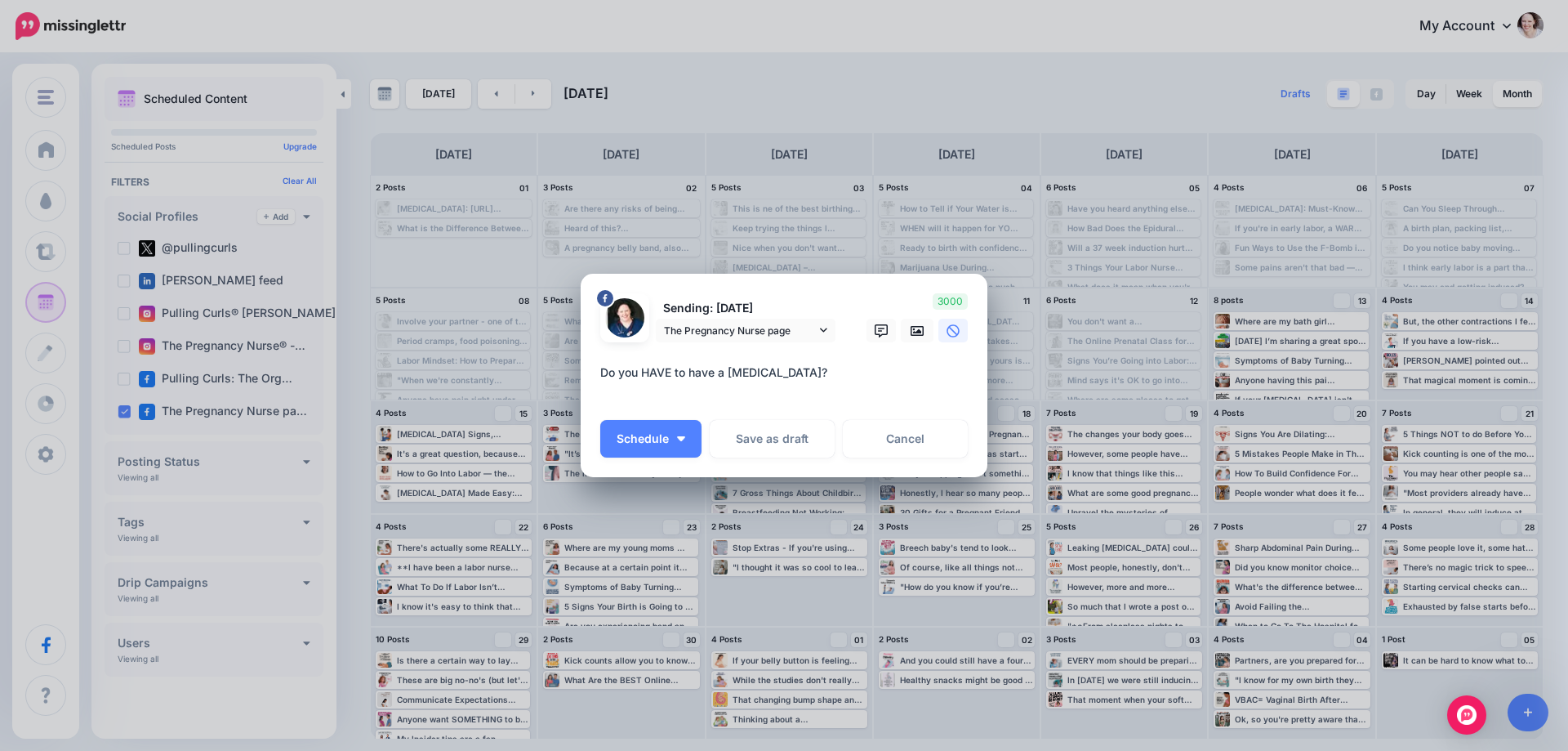
paste textarea "**********"
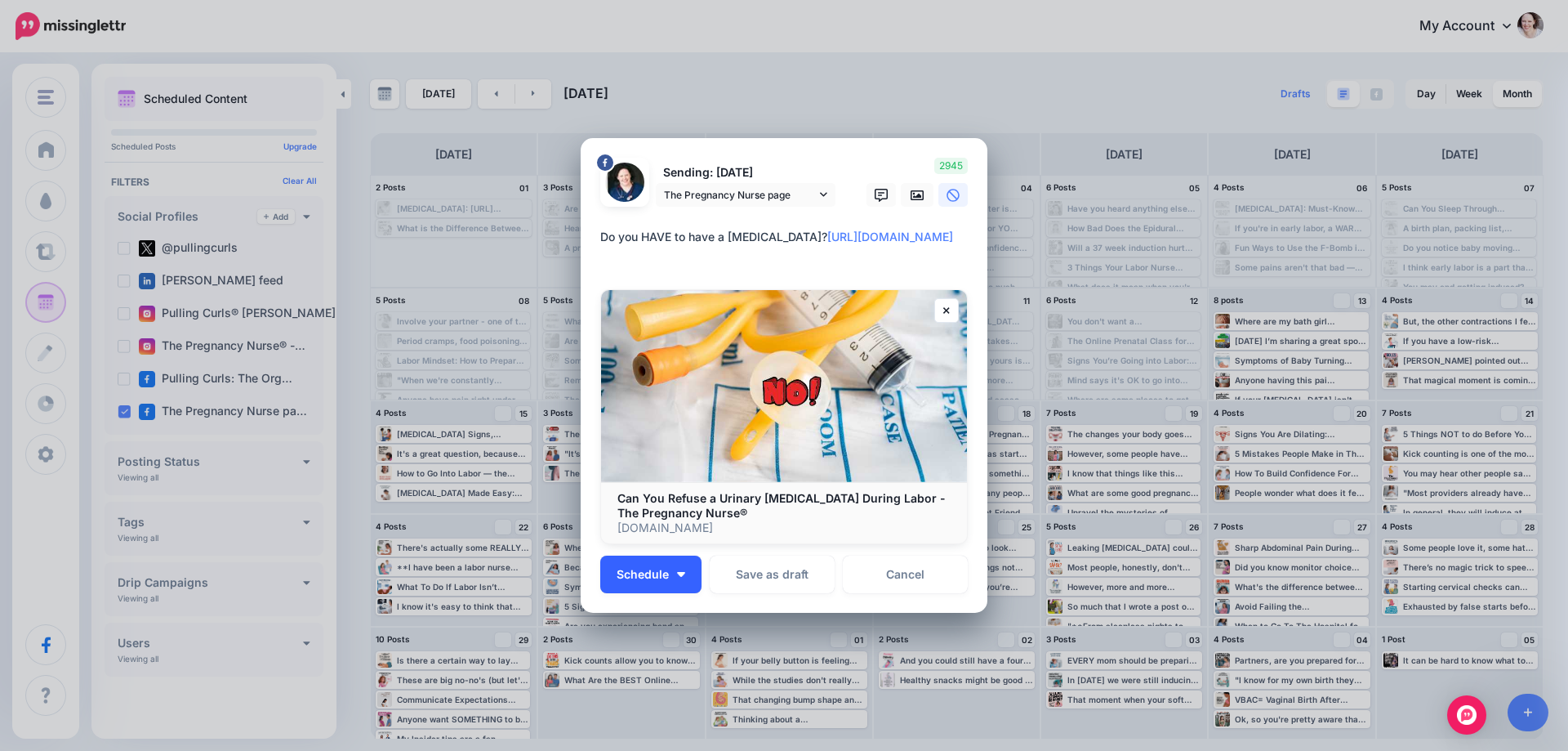
type textarea "**********"
click at [677, 575] on img "button" at bounding box center [680, 574] width 8 height 5
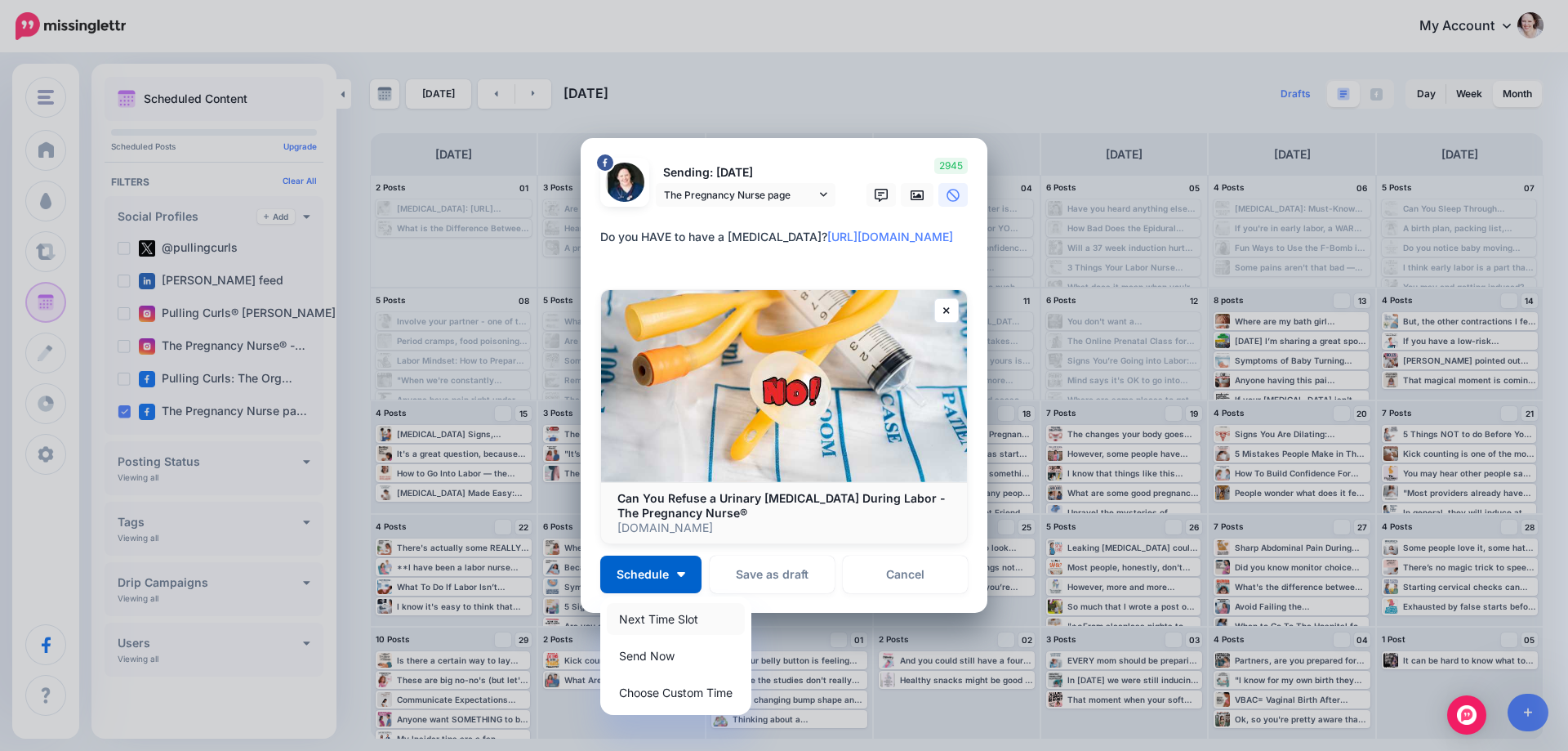
click at [655, 622] on link "Next Time Slot" at bounding box center [675, 619] width 138 height 32
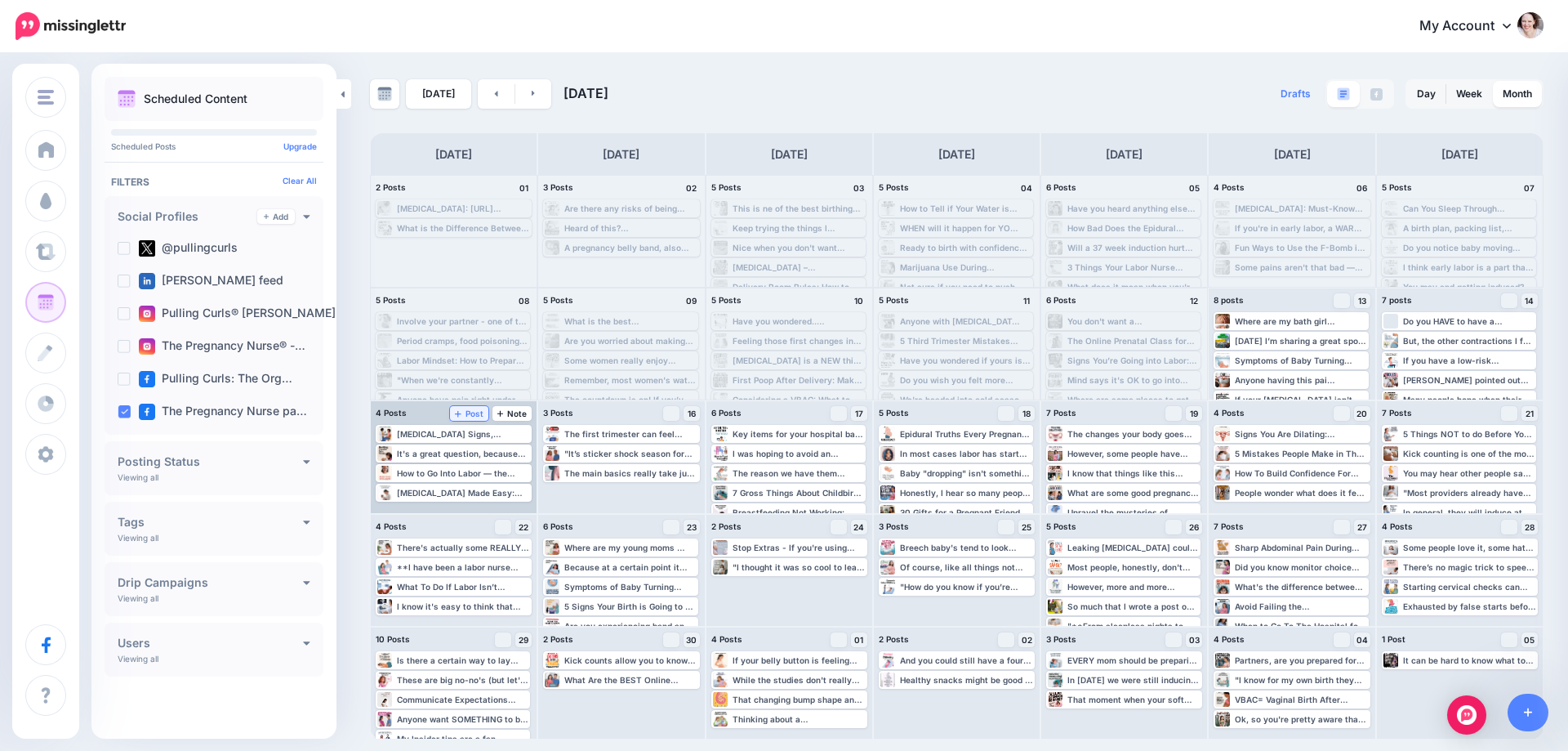
click at [479, 418] on link "Post" at bounding box center [469, 413] width 38 height 15
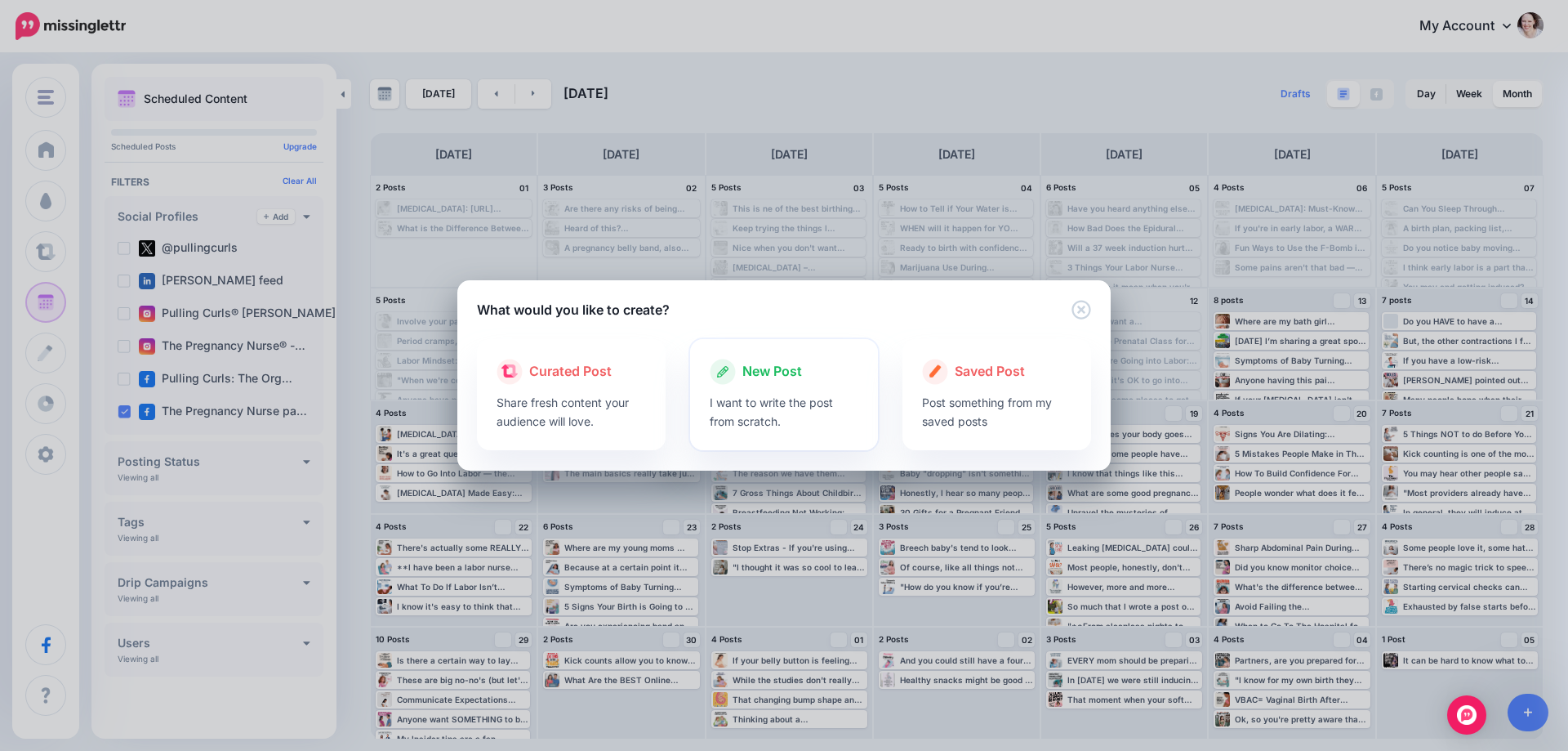
click at [757, 388] on div at bounding box center [784, 388] width 149 height 8
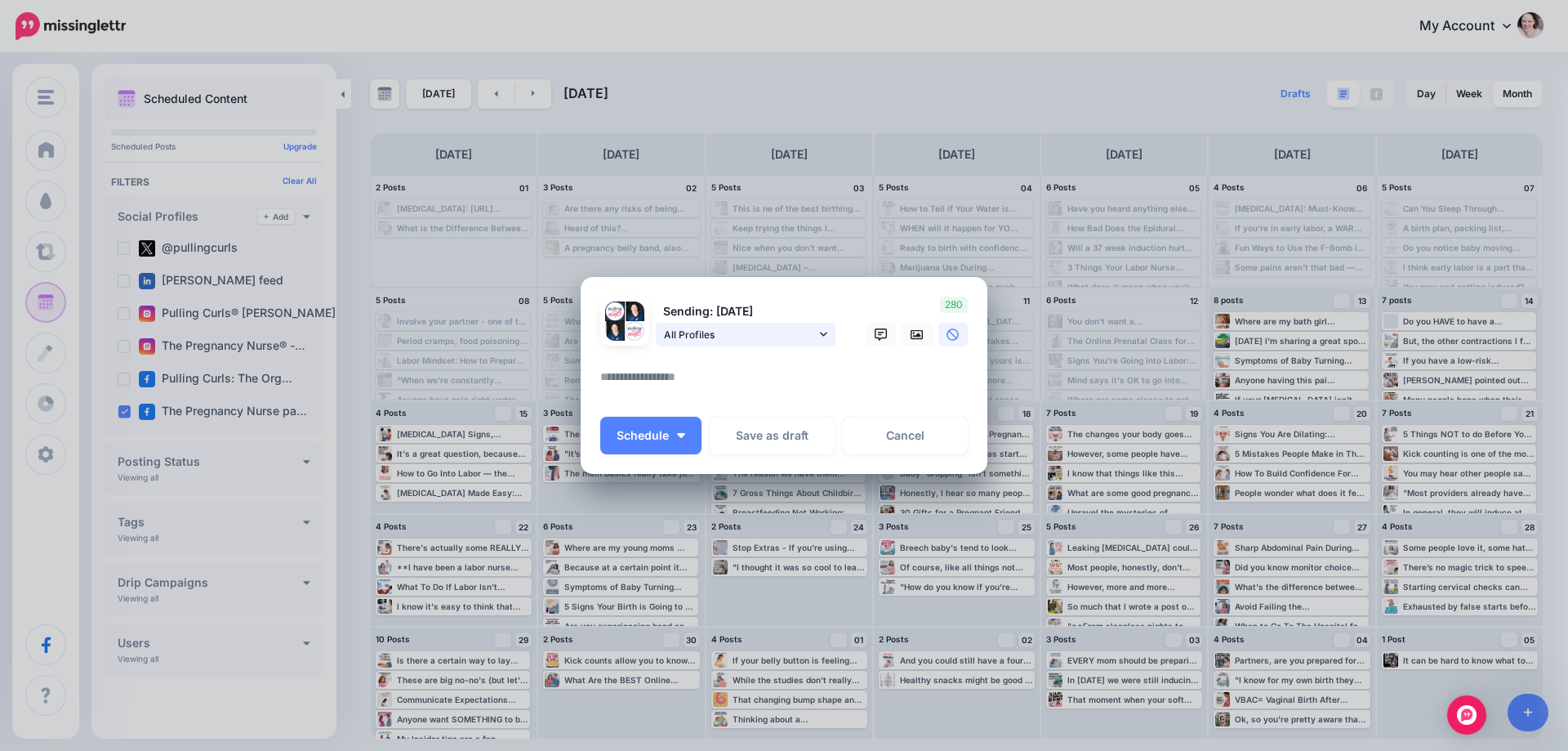
click at [749, 337] on span "All Profiles" at bounding box center [739, 335] width 152 height 17
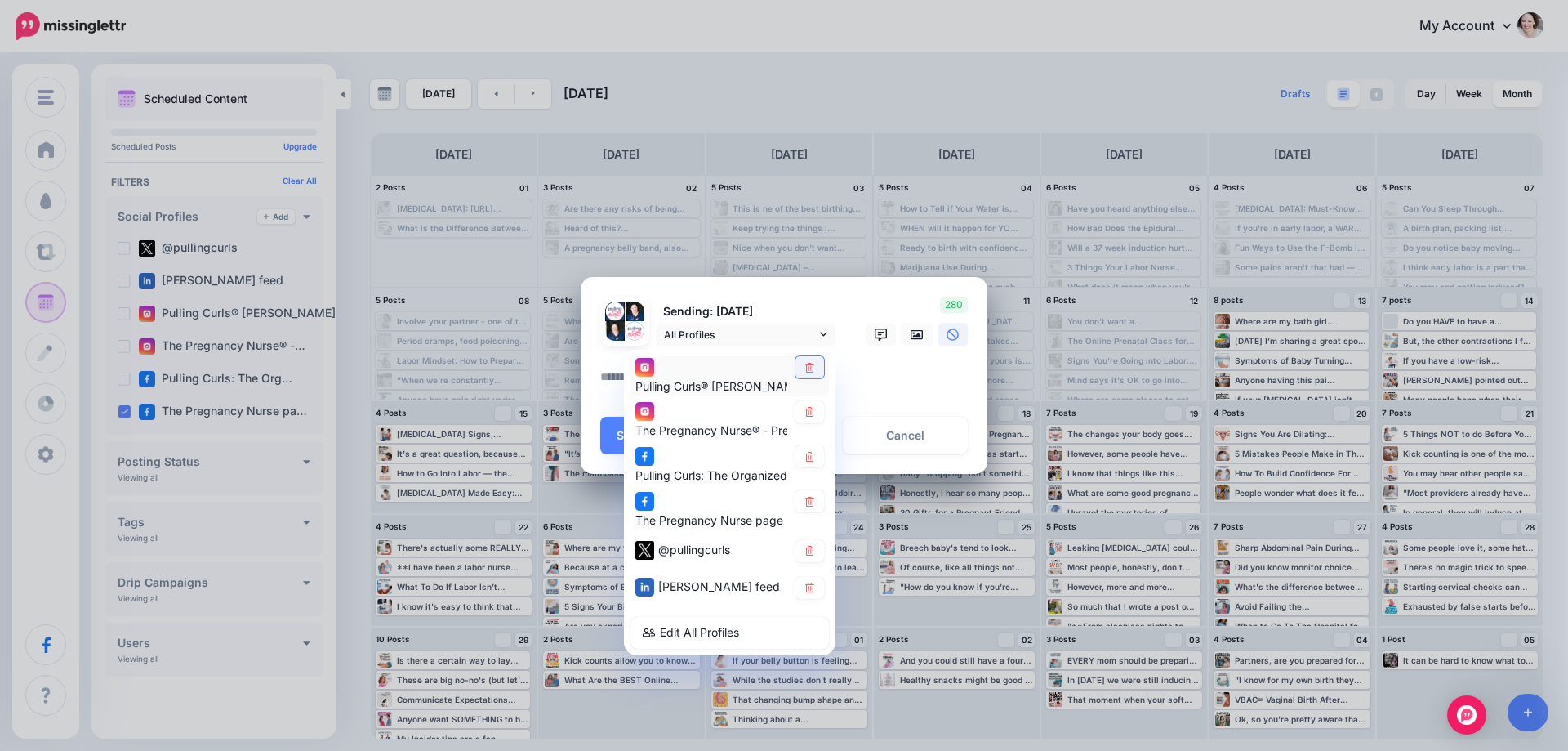
click at [802, 370] on link at bounding box center [810, 368] width 28 height 23
click at [801, 410] on link at bounding box center [810, 413] width 28 height 23
click at [806, 461] on link at bounding box center [810, 457] width 28 height 23
click at [804, 540] on link at bounding box center [810, 551] width 28 height 23
click at [808, 582] on icon at bounding box center [809, 587] width 12 height 9
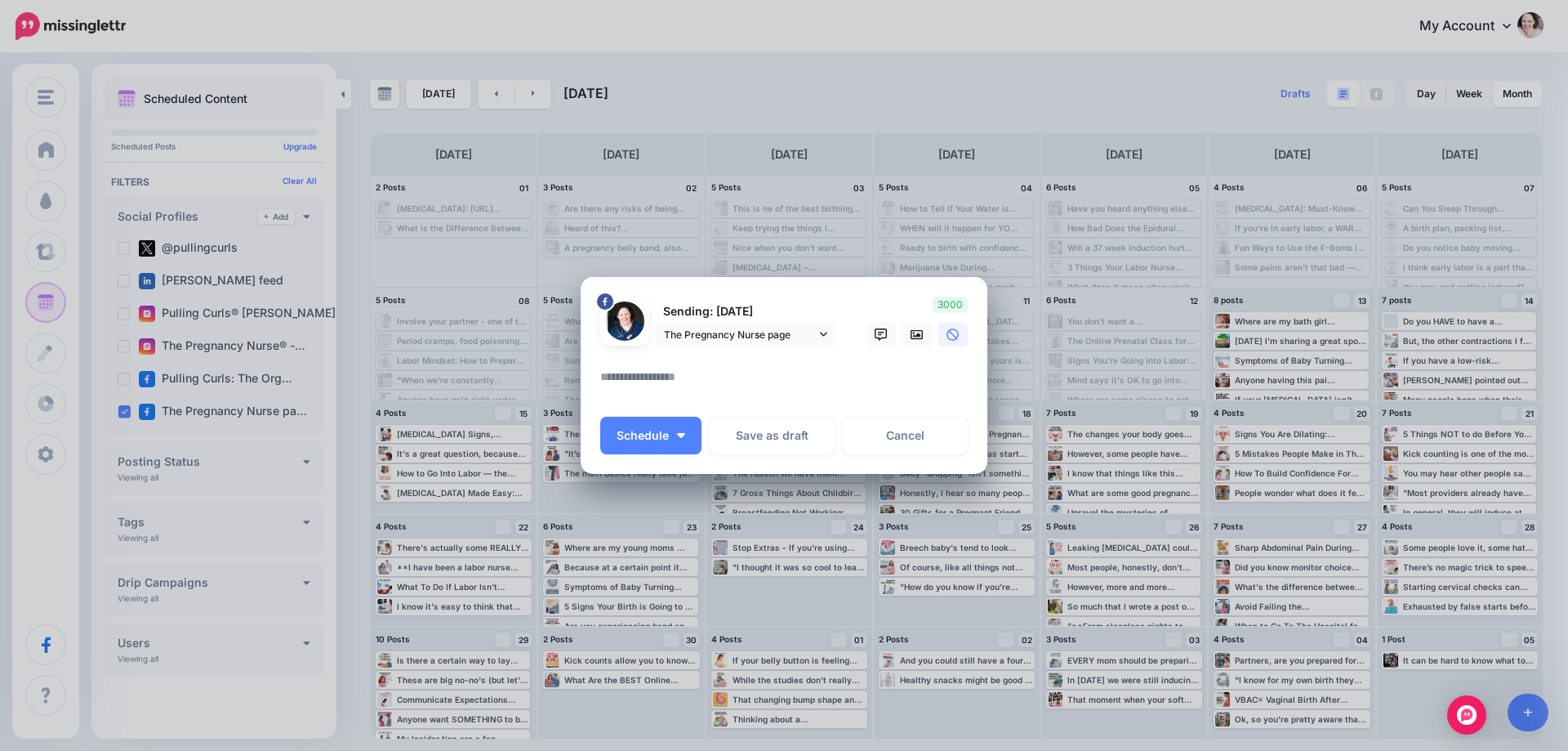
click at [699, 378] on textarea at bounding box center [787, 383] width 376 height 32
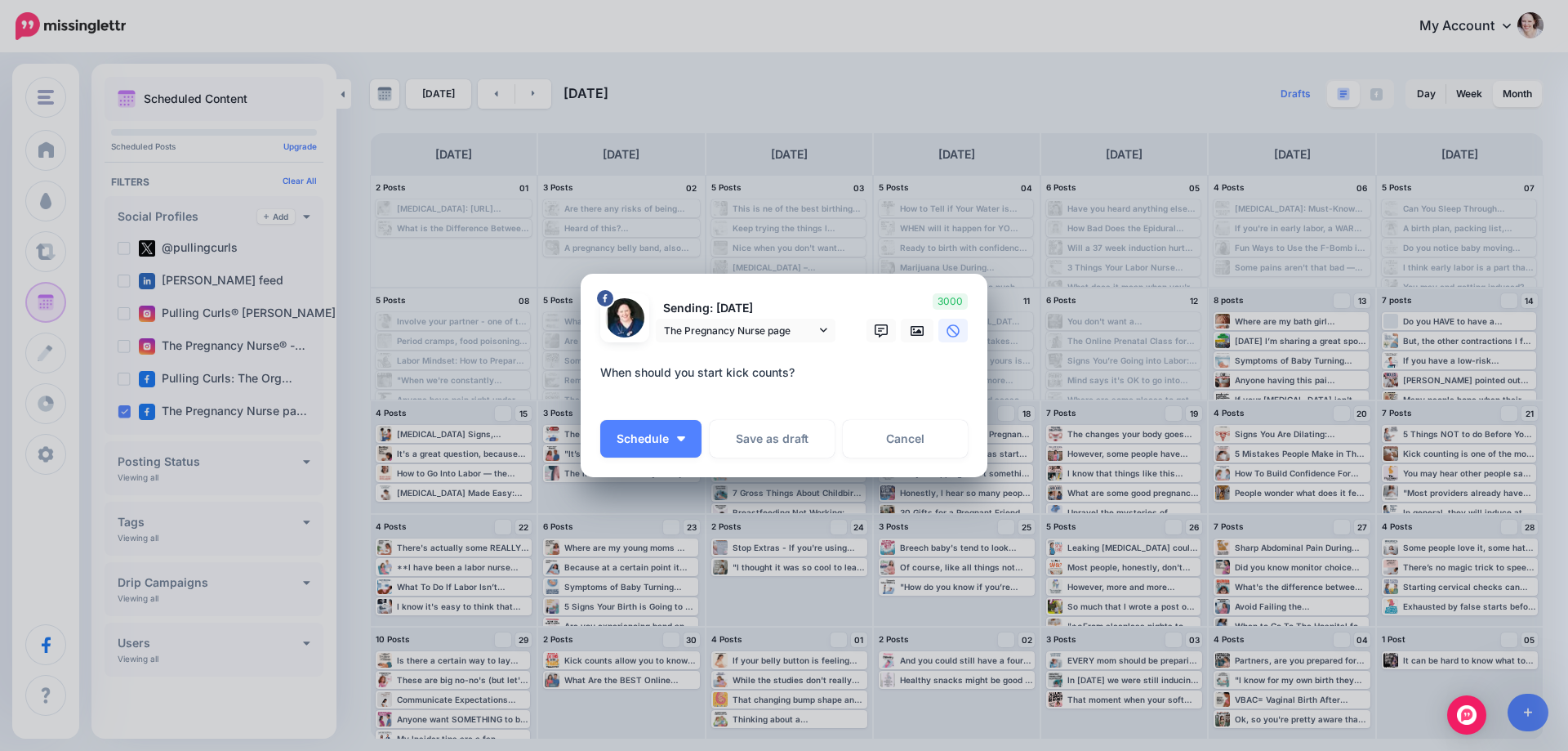
paste textarea "**********"
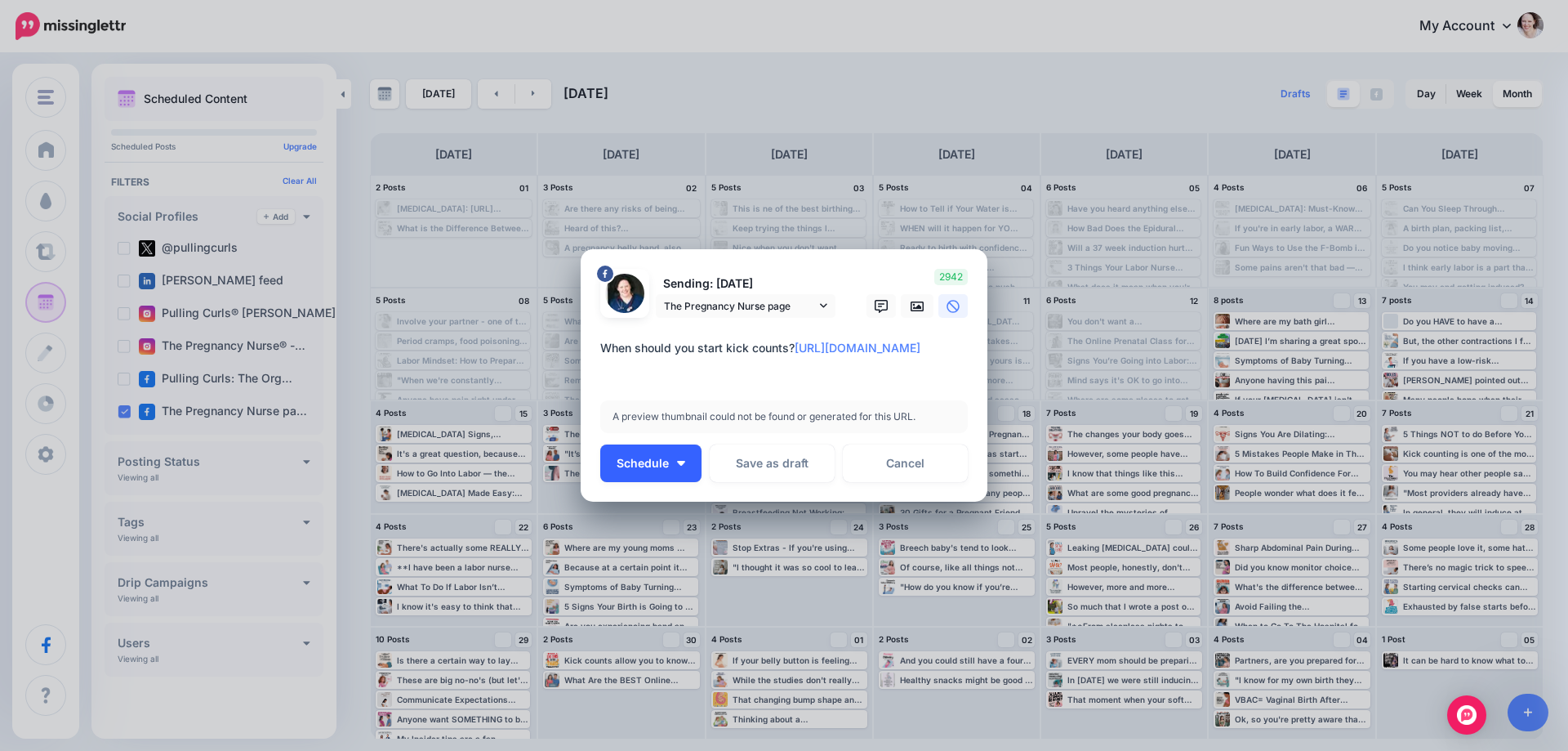
type textarea "**********"
click at [685, 475] on button "Schedule" at bounding box center [650, 463] width 101 height 38
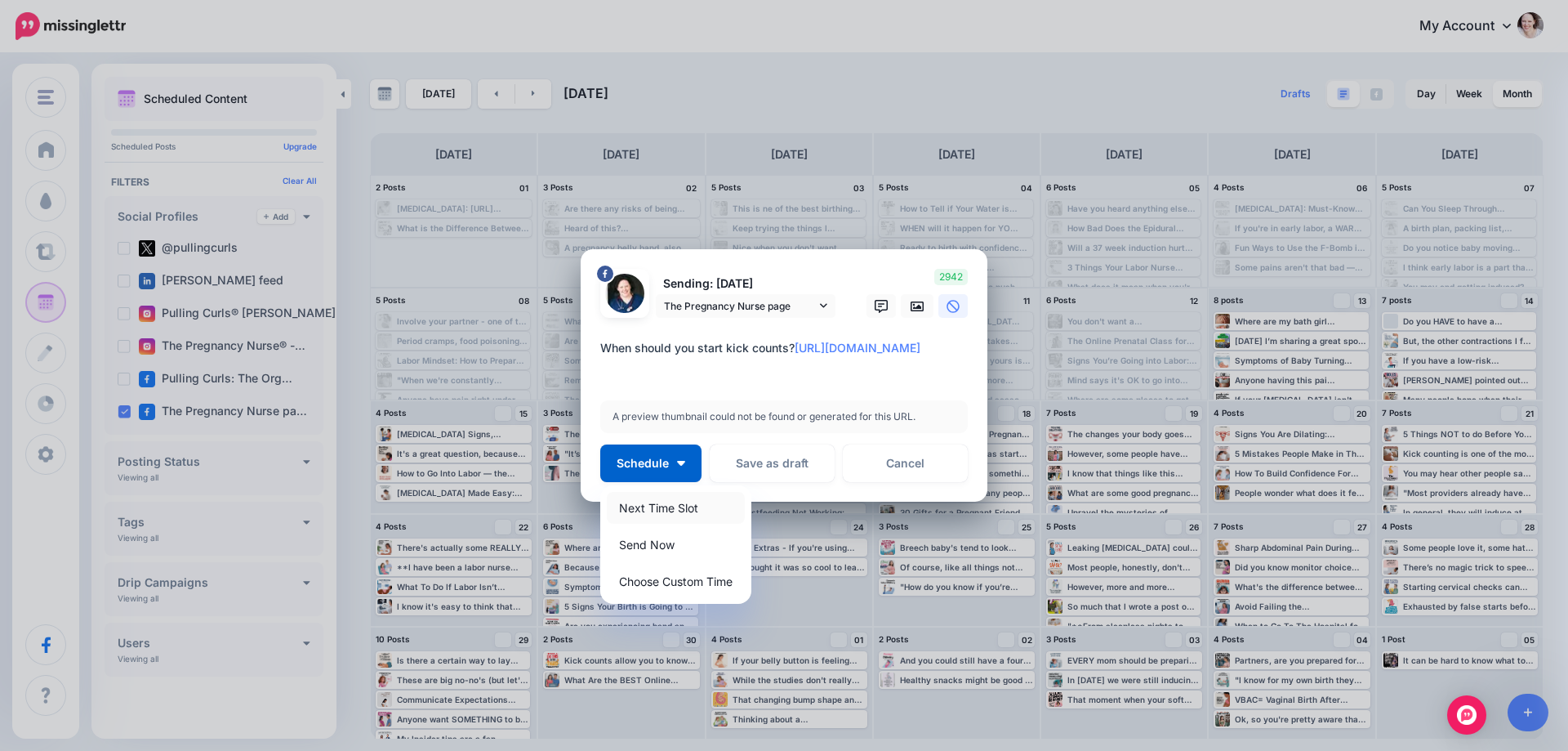
click at [679, 508] on link "Next Time Slot" at bounding box center [675, 508] width 138 height 32
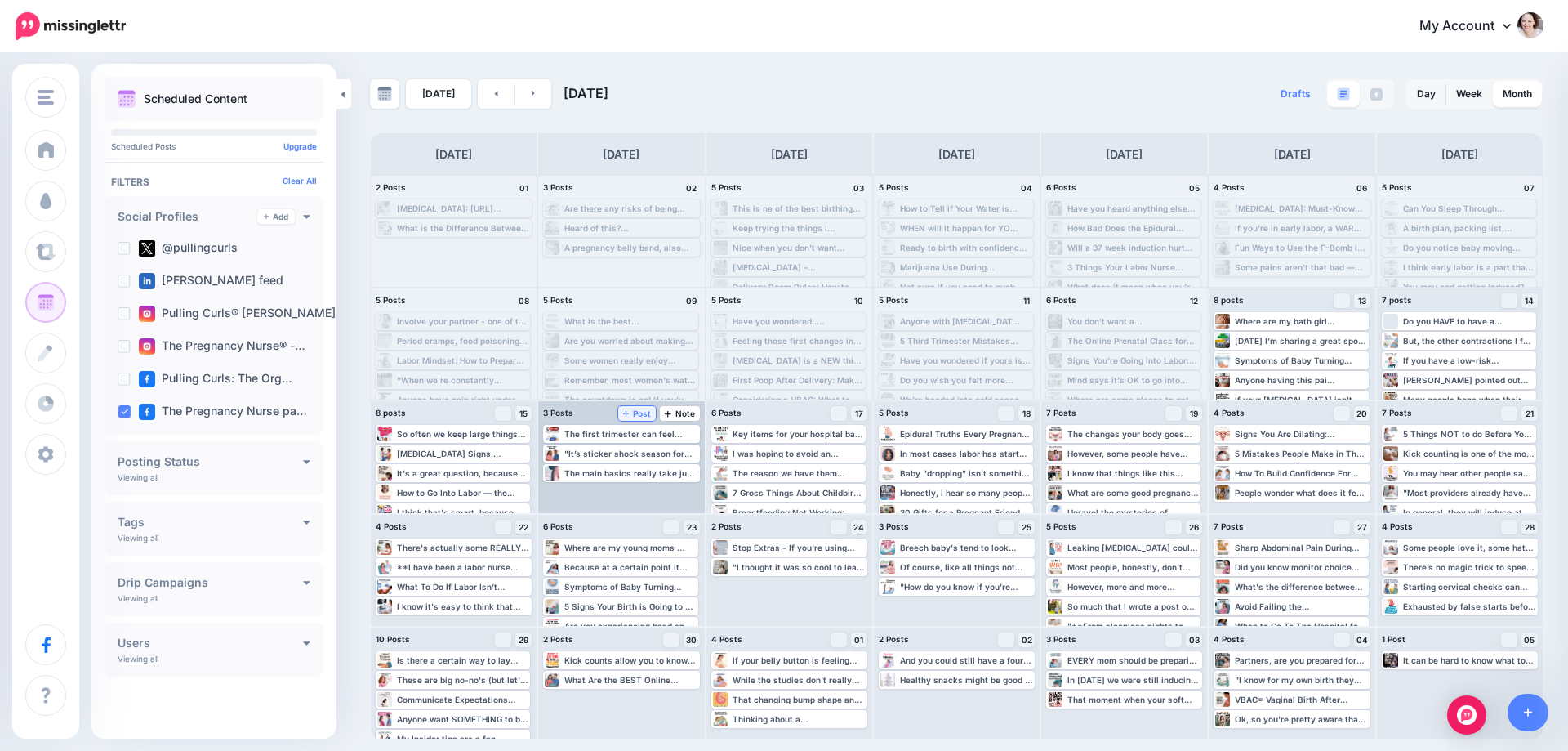
click at [629, 413] on icon at bounding box center [626, 413] width 7 height 8
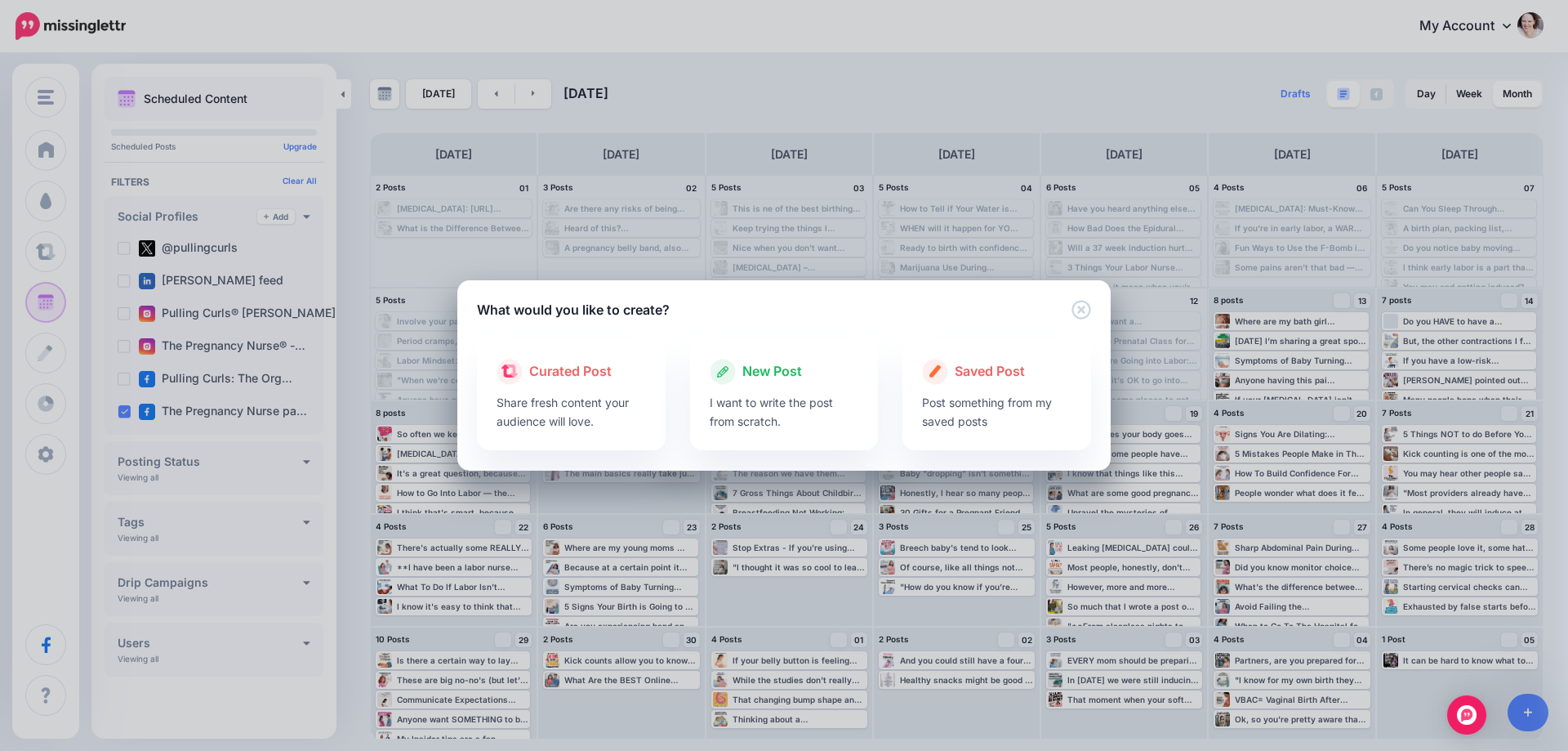
click at [773, 392] on div at bounding box center [784, 388] width 149 height 8
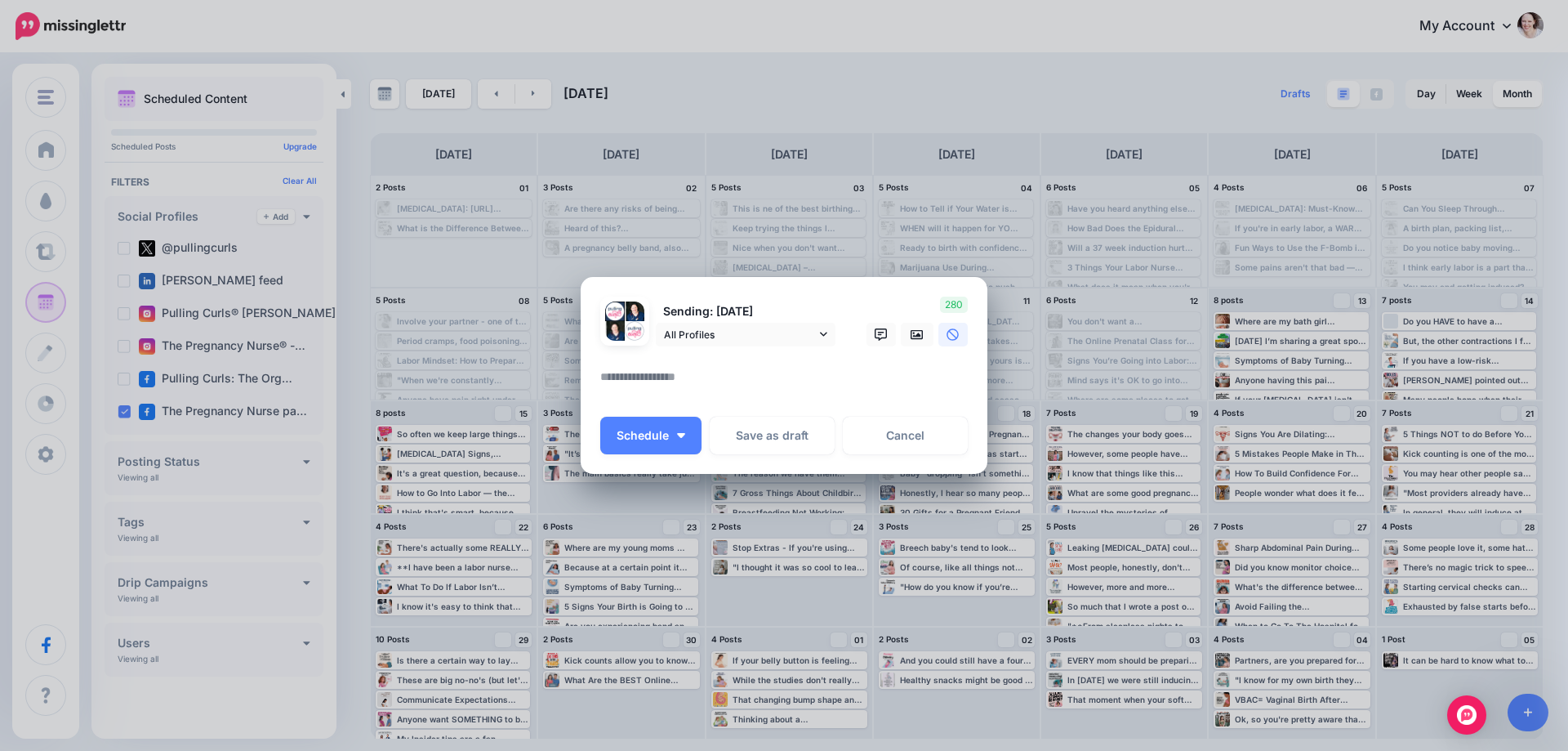
click at [655, 383] on textarea at bounding box center [787, 383] width 376 height 32
paste textarea "**********"
type textarea "**********"
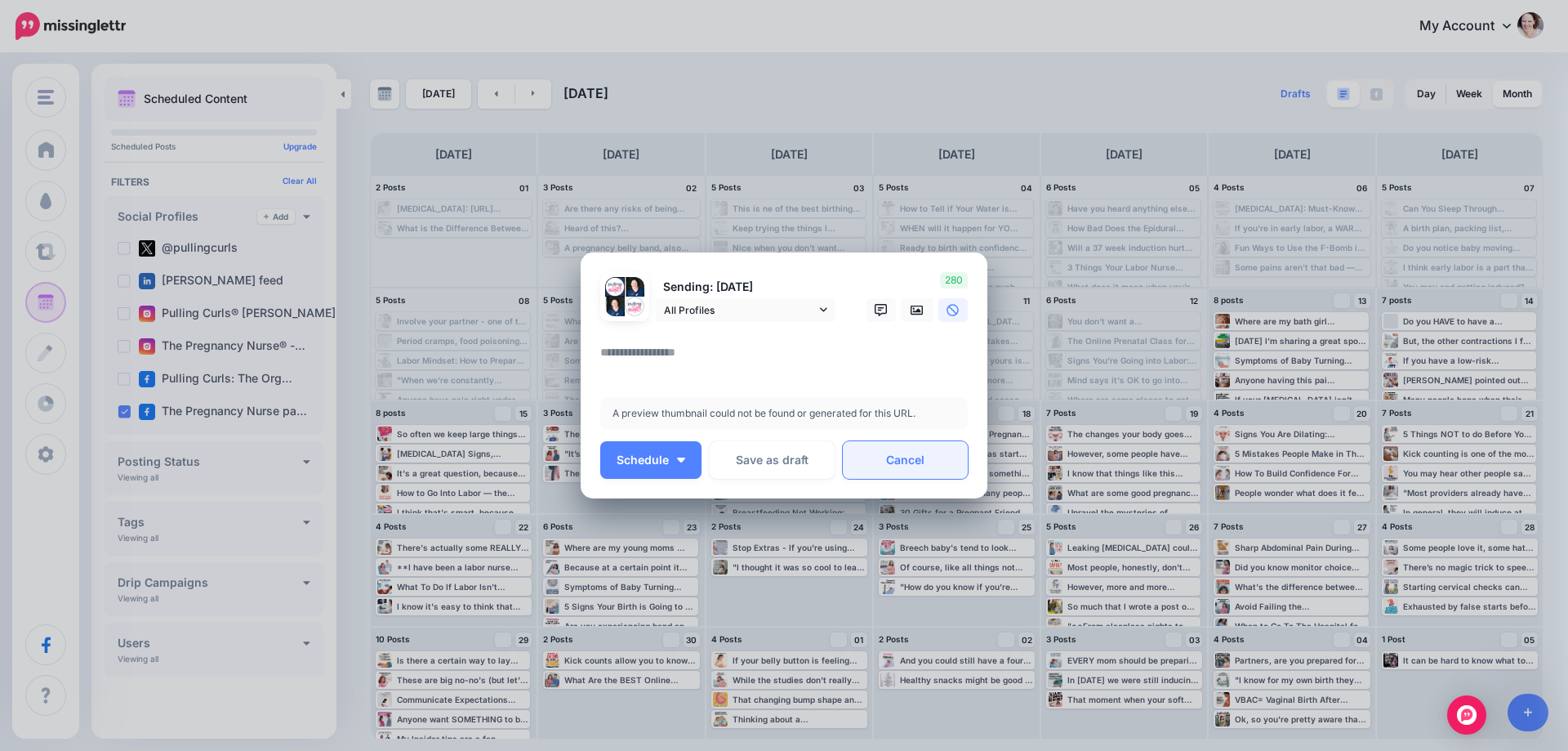
click at [909, 473] on link "Cancel" at bounding box center [904, 460] width 125 height 38
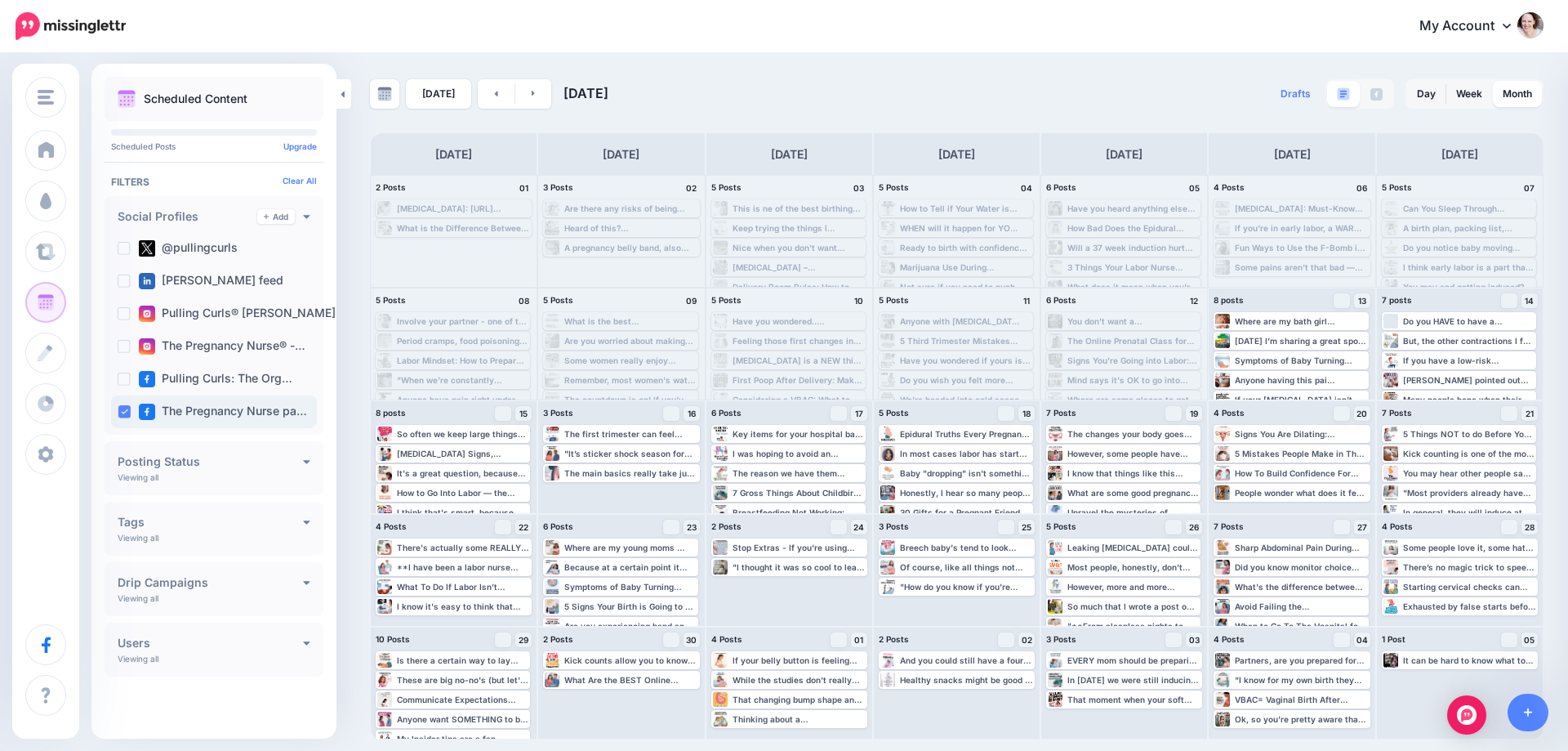
click at [130, 411] on ins at bounding box center [124, 412] width 13 height 13
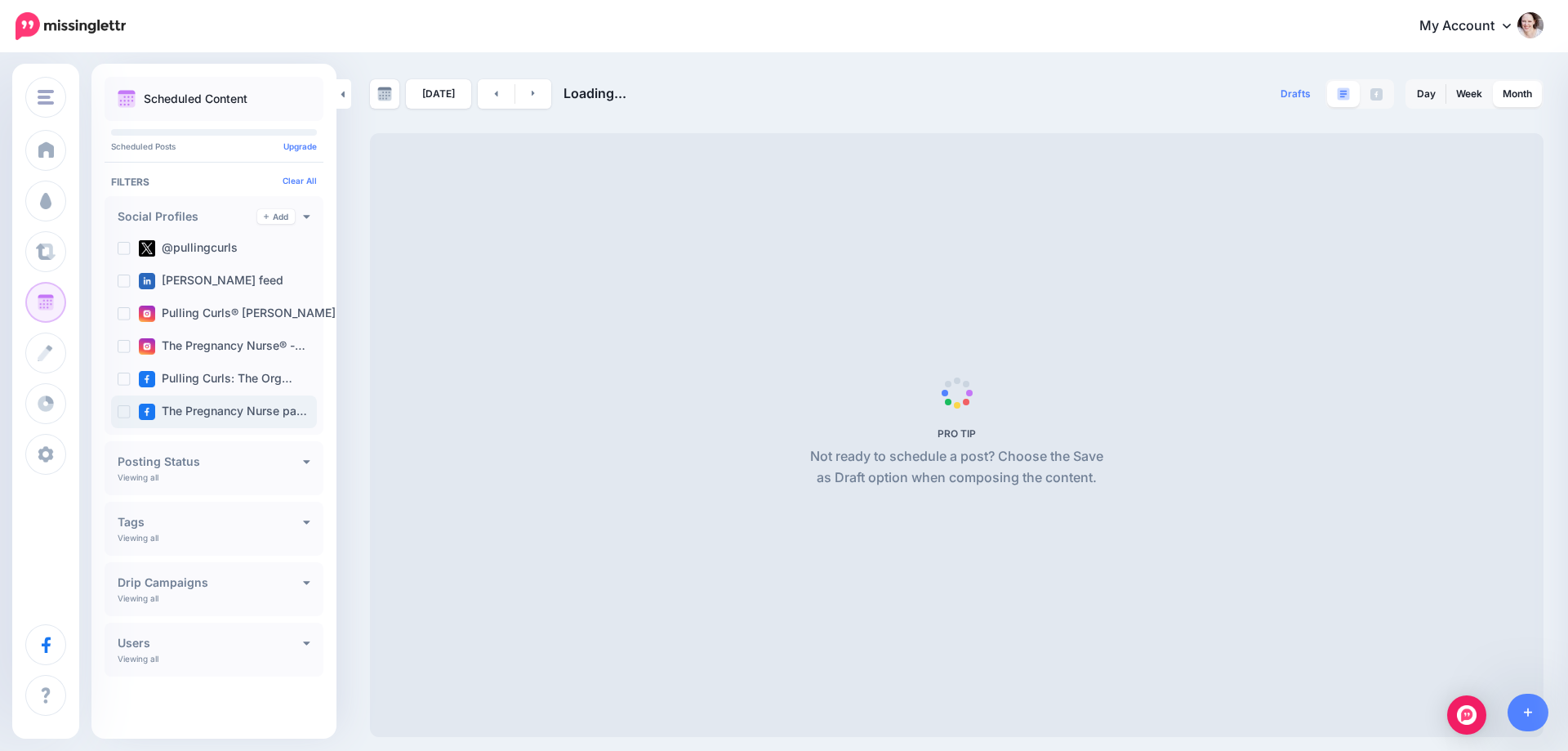
click at [126, 412] on ins at bounding box center [124, 412] width 13 height 13
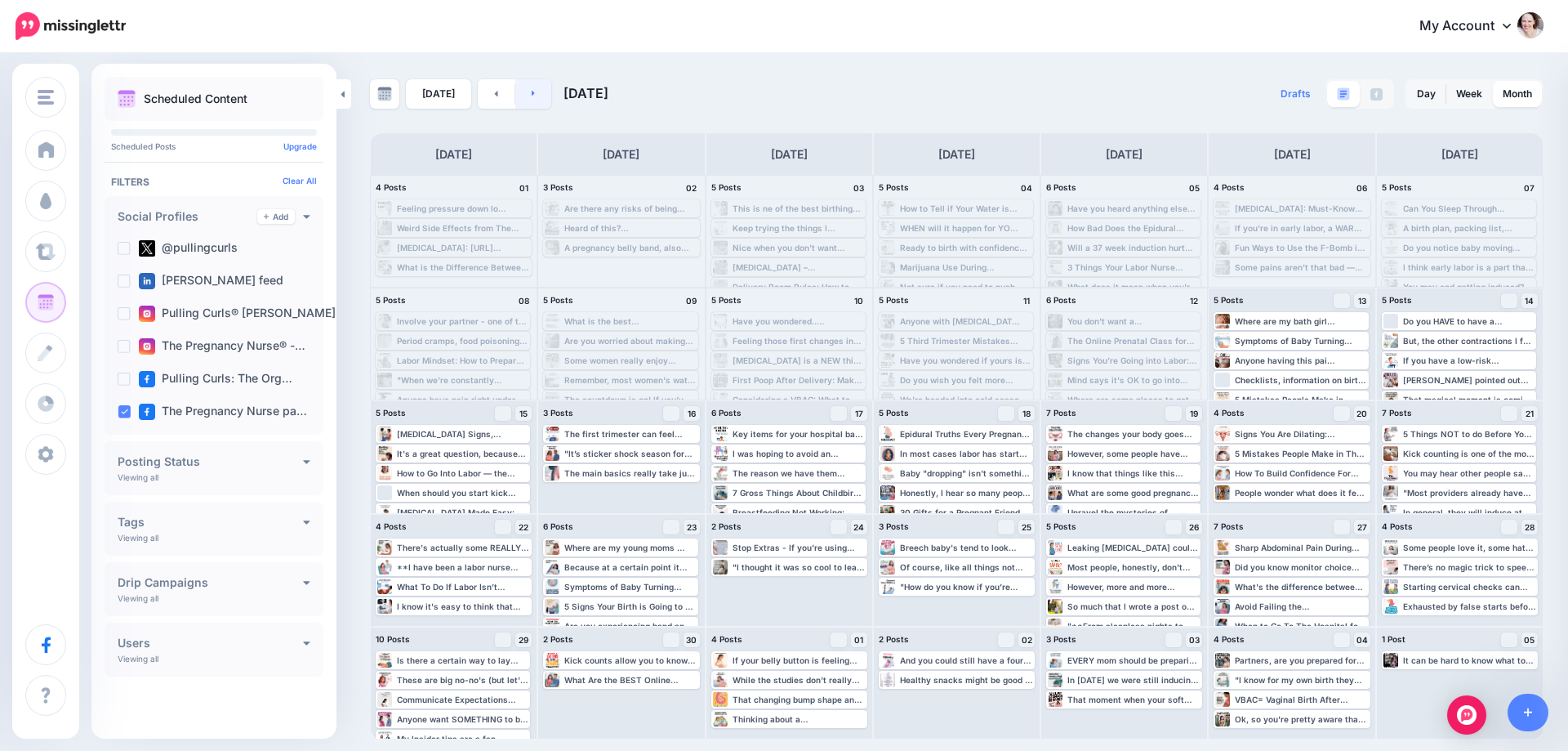
click at [522, 95] on link at bounding box center [533, 94] width 37 height 29
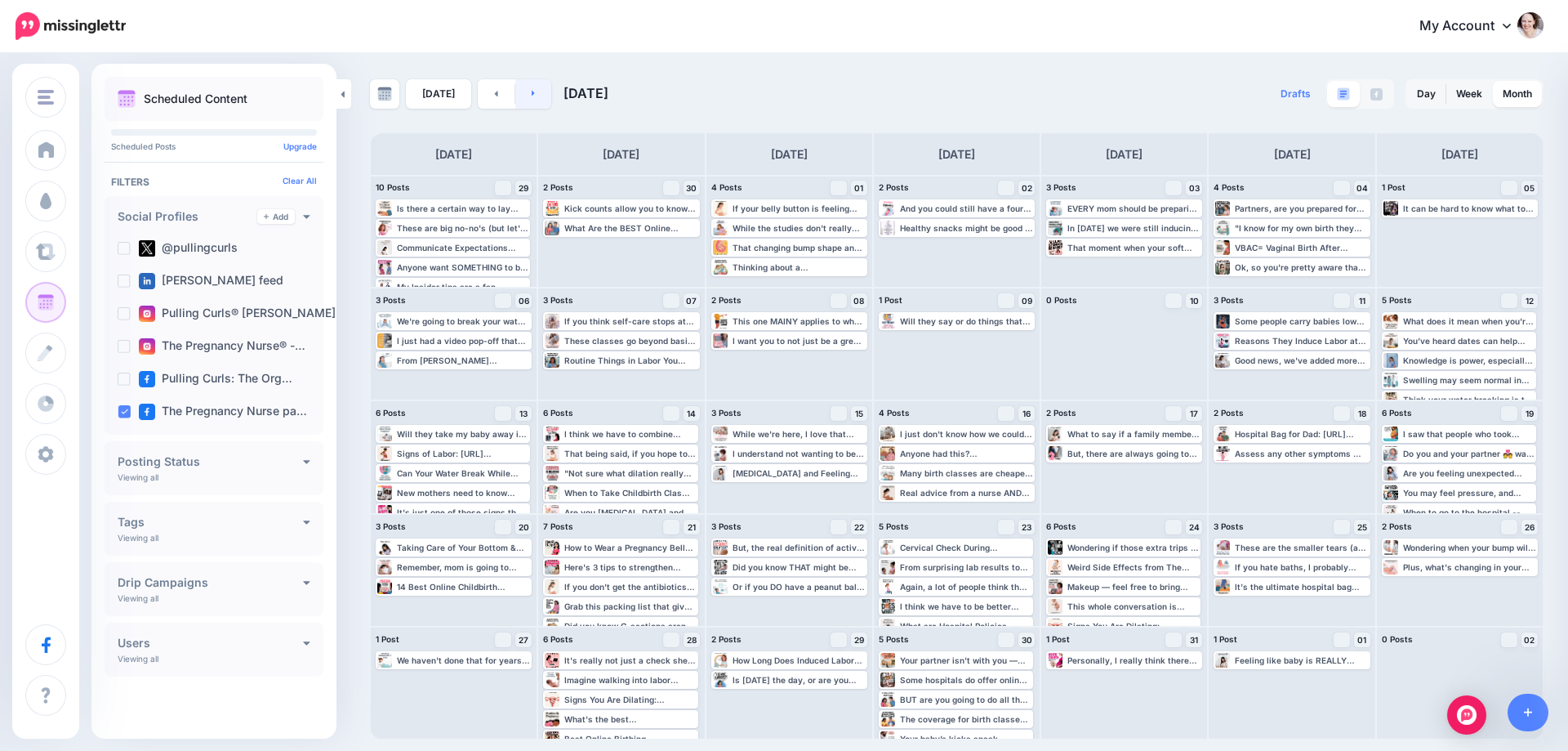
click at [524, 105] on link at bounding box center [533, 94] width 37 height 29
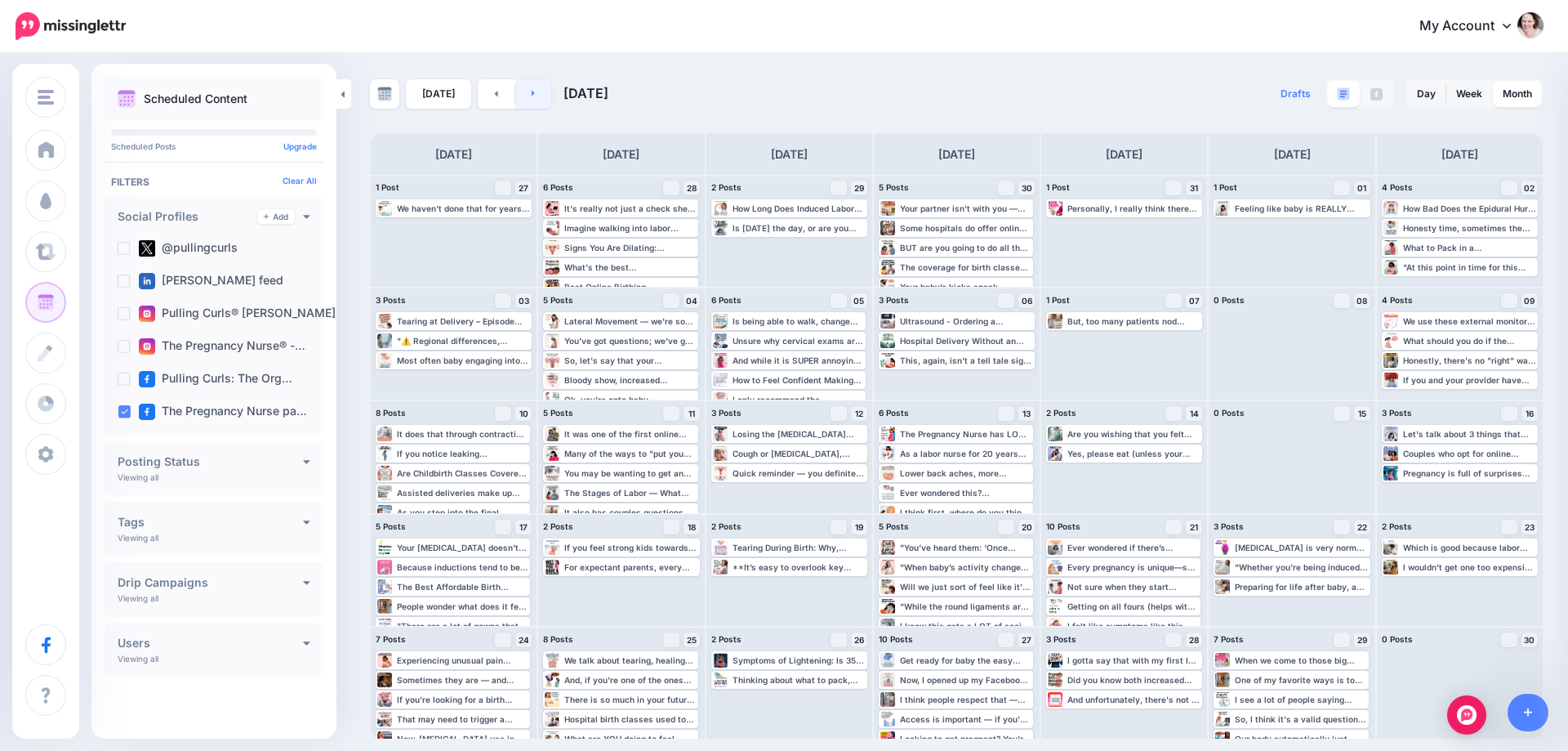
click at [524, 105] on link at bounding box center [533, 94] width 37 height 29
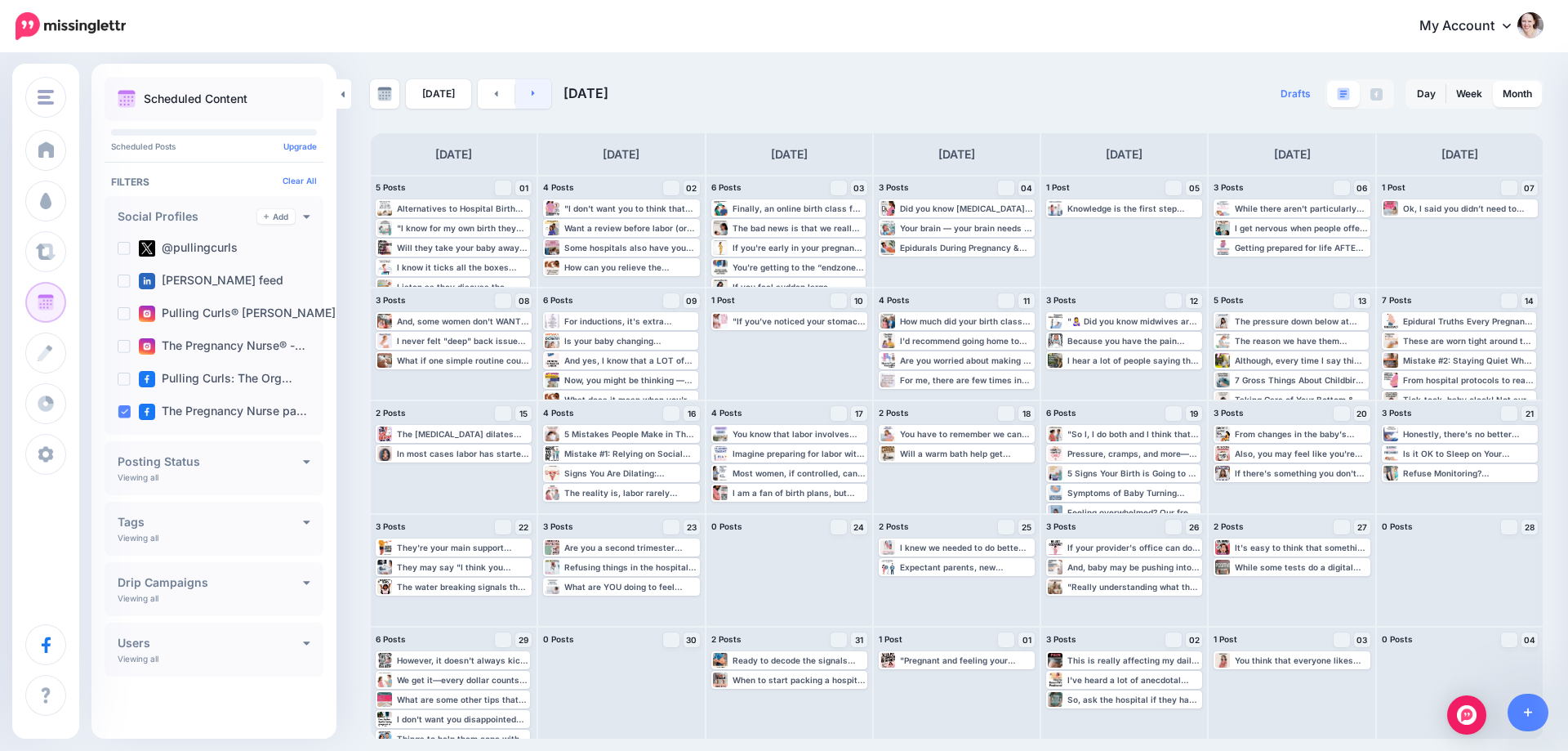
click at [524, 106] on link at bounding box center [533, 94] width 37 height 29
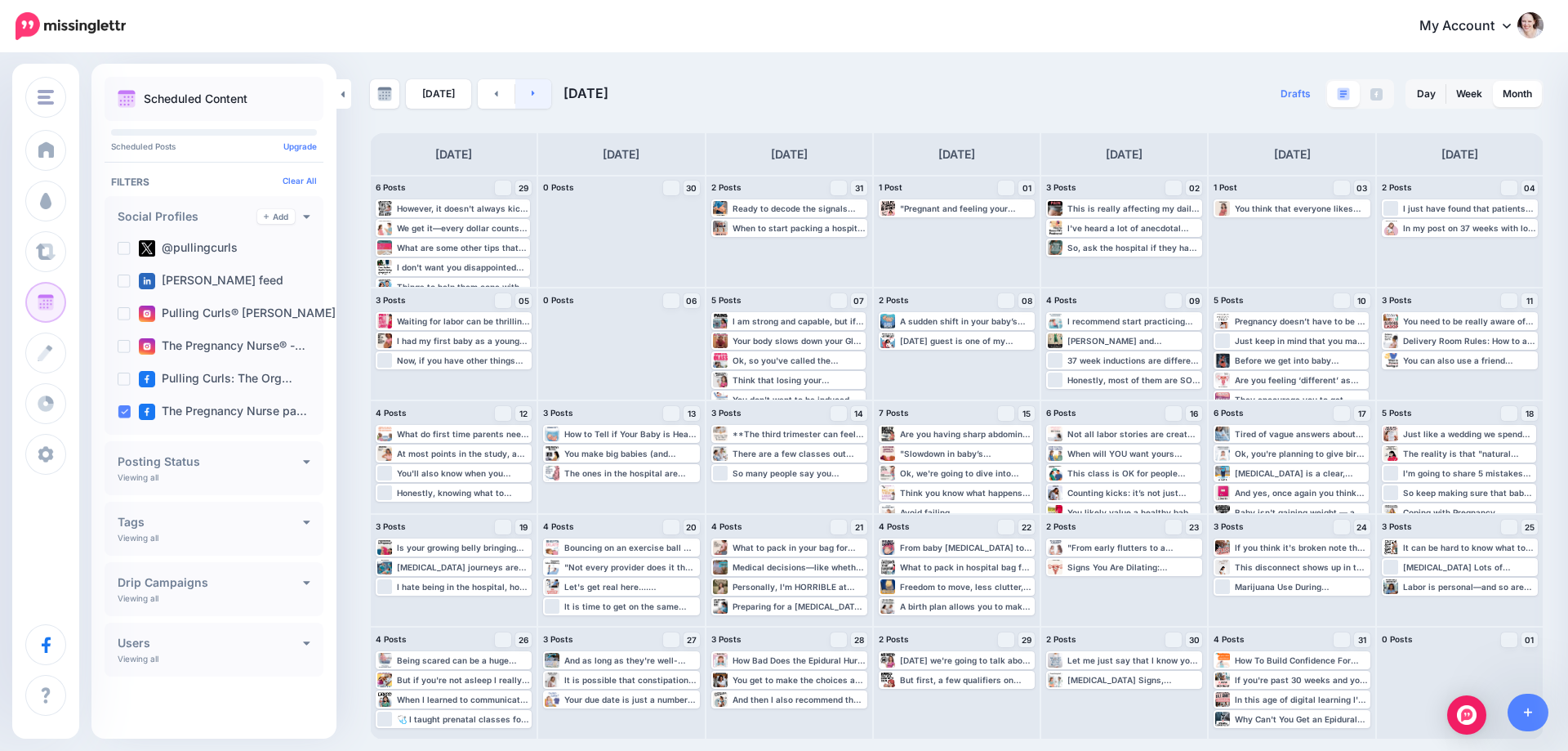
click at [533, 102] on link at bounding box center [533, 94] width 37 height 29
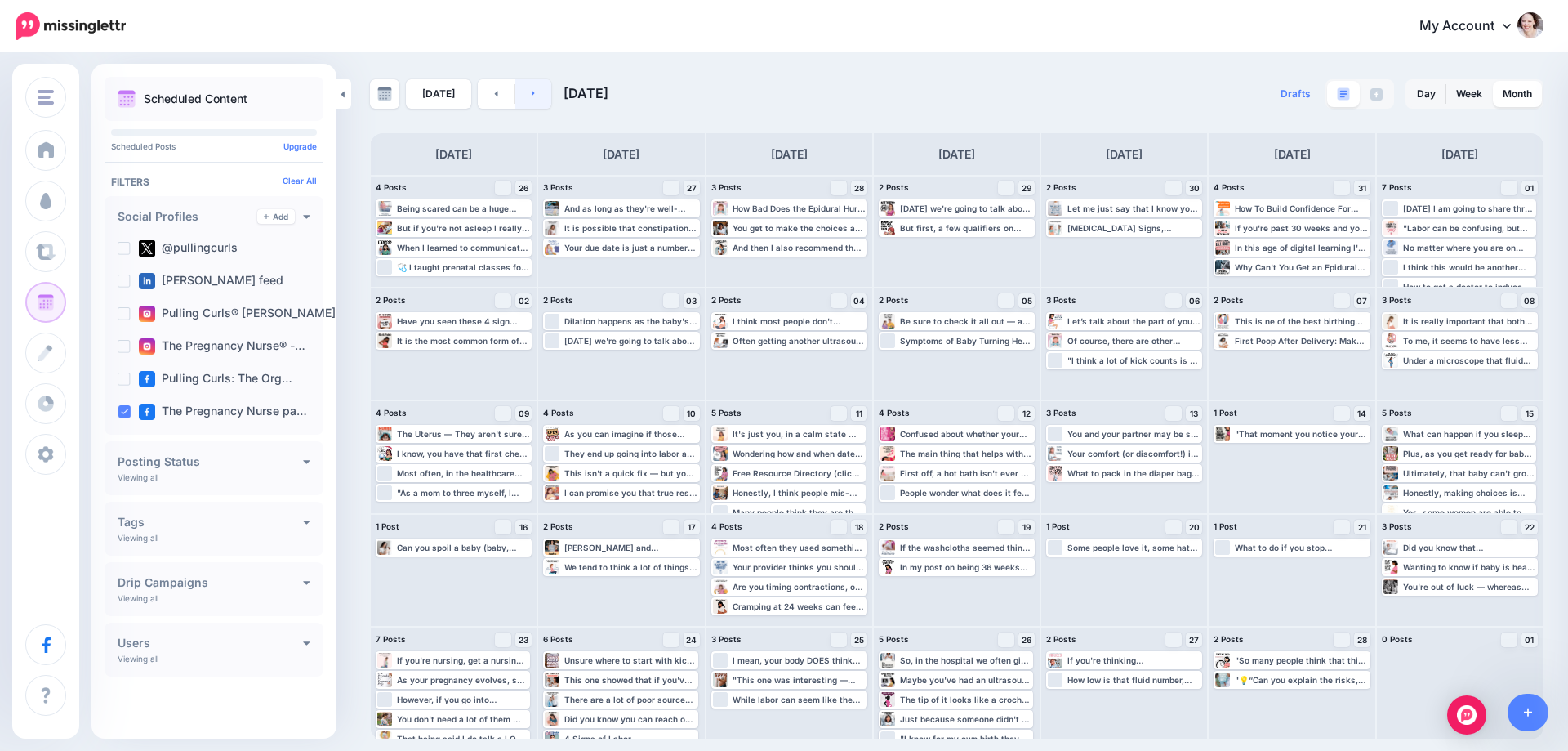
click at [533, 98] on link at bounding box center [533, 94] width 37 height 29
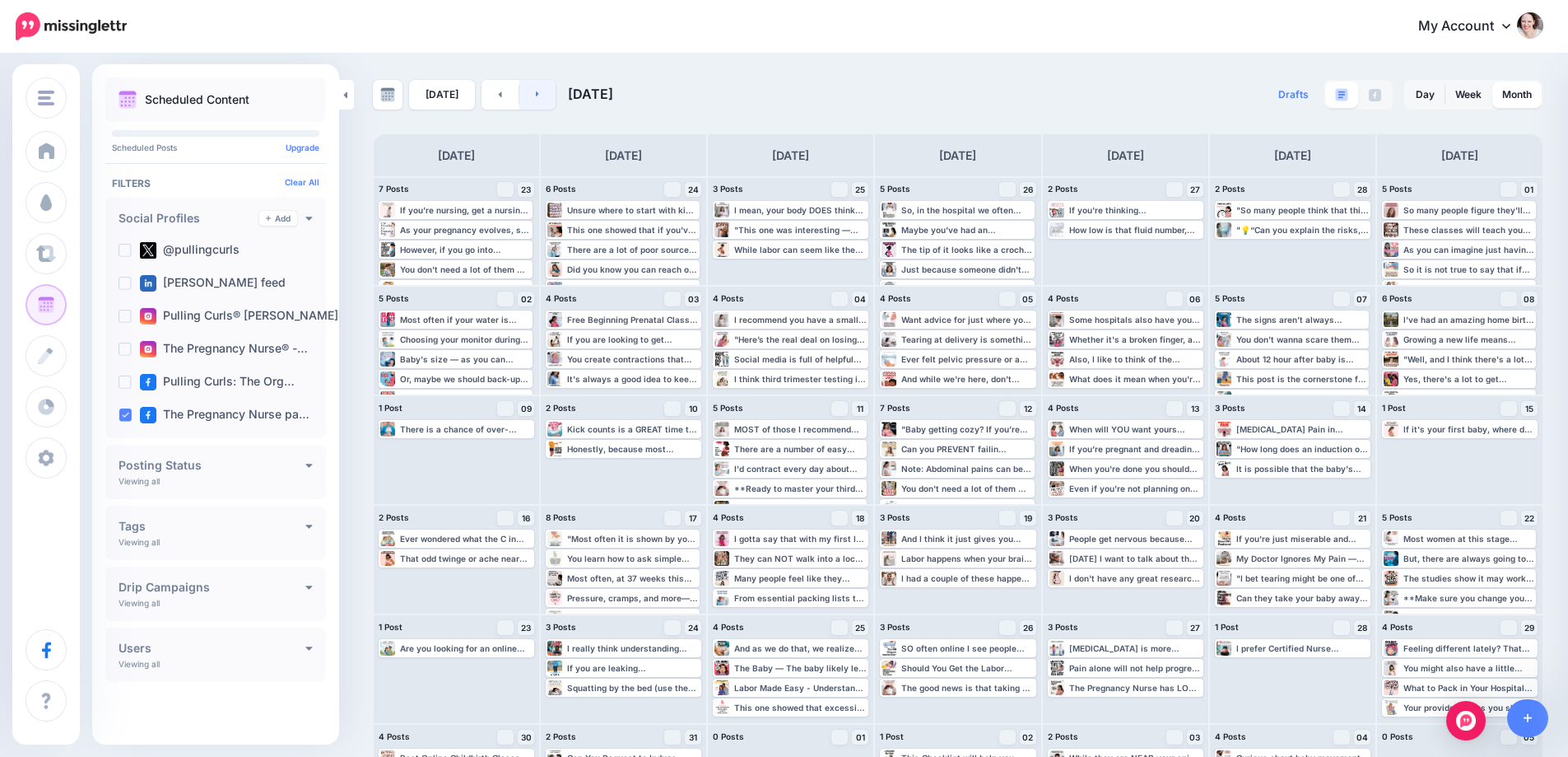
drag, startPoint x: 527, startPoint y: 89, endPoint x: 534, endPoint y: 95, distance: 9.2
click at [528, 90] on link at bounding box center [537, 95] width 37 height 29
